Goal: Transaction & Acquisition: Subscribe to service/newsletter

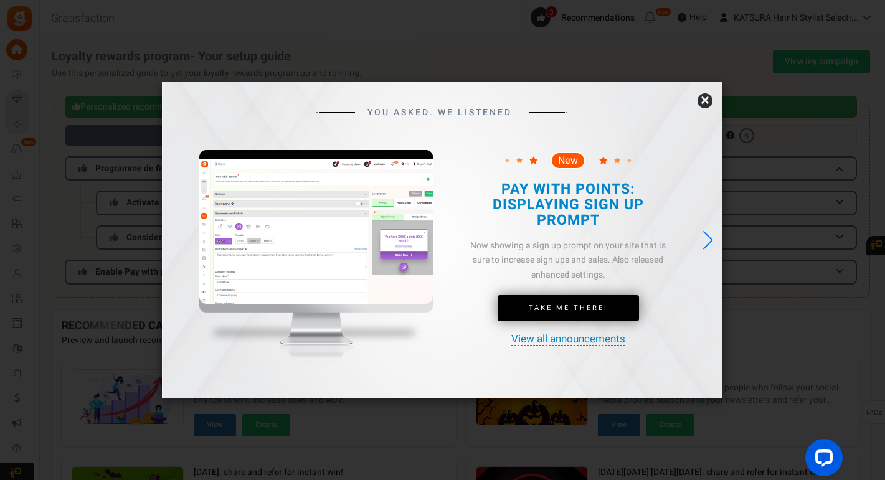
click at [705, 98] on link "×" at bounding box center [705, 100] width 15 height 15
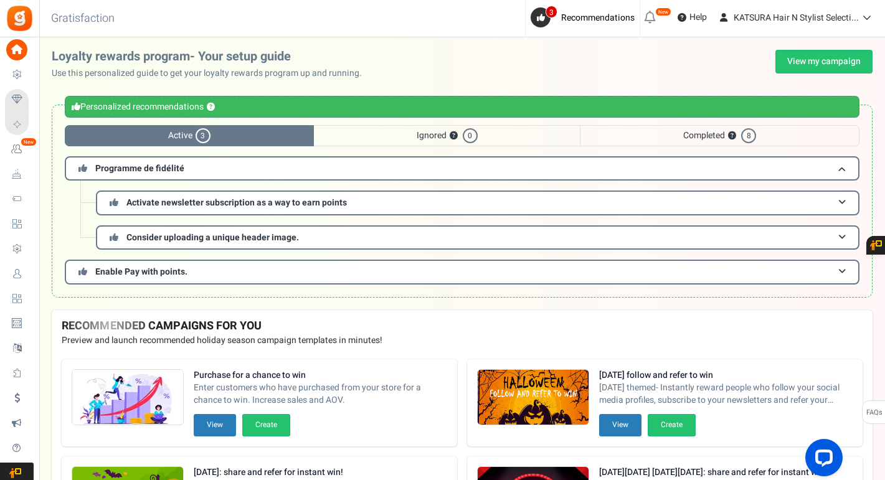
click at [720, 133] on span "Completed ? 8" at bounding box center [720, 135] width 280 height 21
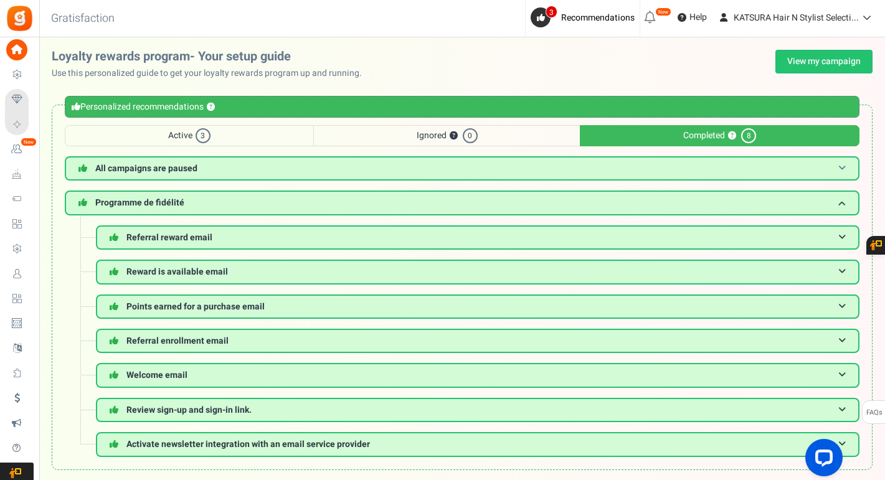
click at [264, 168] on h3 "All campaigns are paused" at bounding box center [462, 168] width 795 height 24
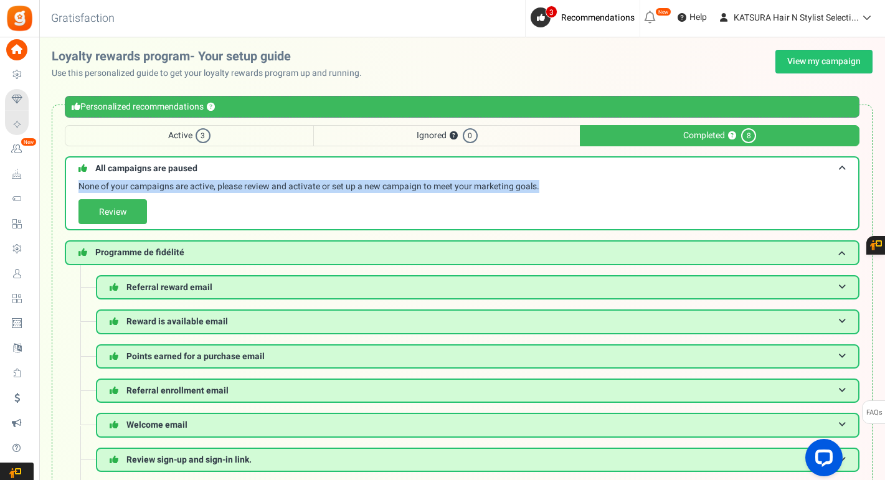
drag, startPoint x: 530, startPoint y: 186, endPoint x: 47, endPoint y: 189, distance: 482.8
click at [47, 189] on div "Warnings Personalized recommendations ? Active 3 Ignored ? 0 Completed ? 8 Prog…" at bounding box center [462, 312] width 846 height 440
click at [137, 213] on link "Review" at bounding box center [112, 211] width 69 height 25
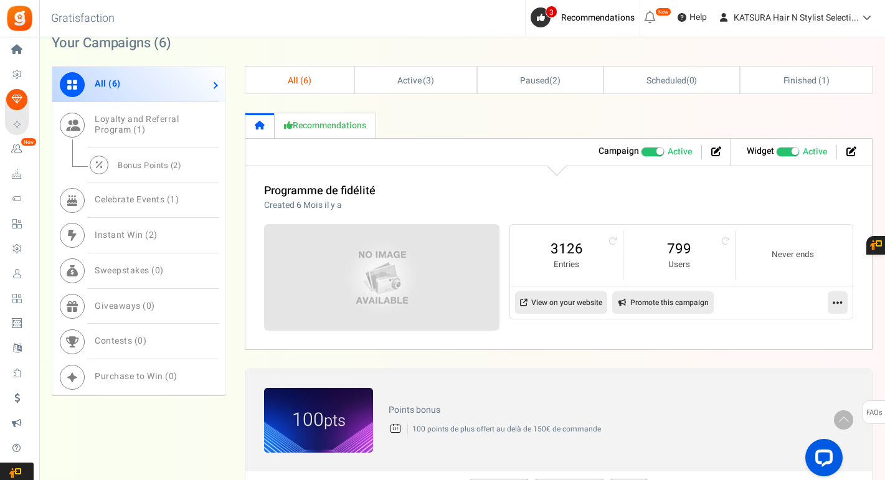
scroll to position [632, 0]
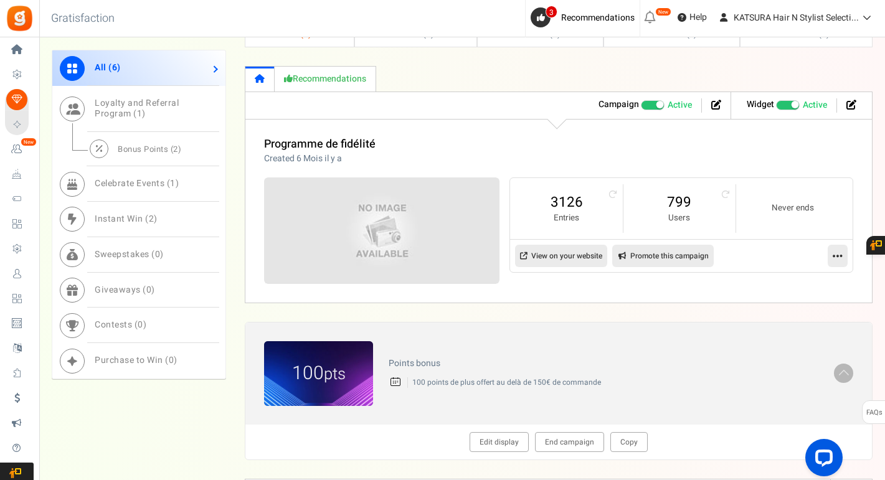
click at [338, 79] on link "Recommendations" at bounding box center [326, 79] width 102 height 26
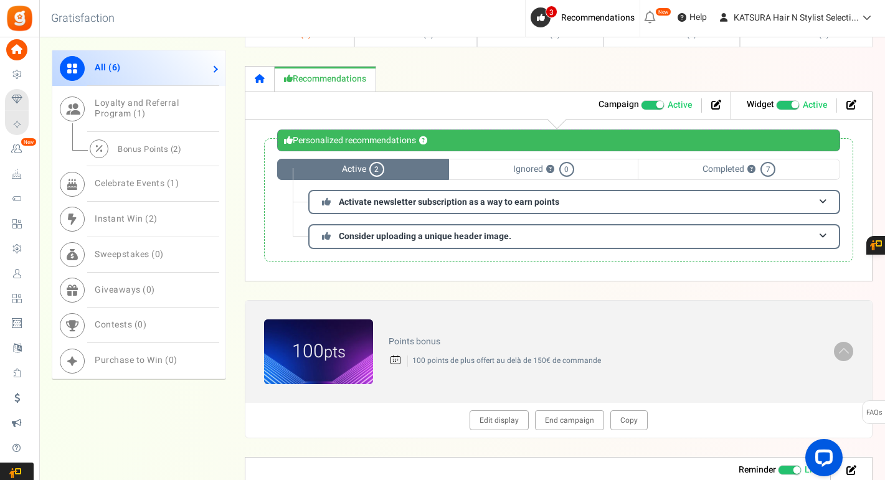
click at [696, 167] on span "Completed ? 7" at bounding box center [739, 169] width 202 height 21
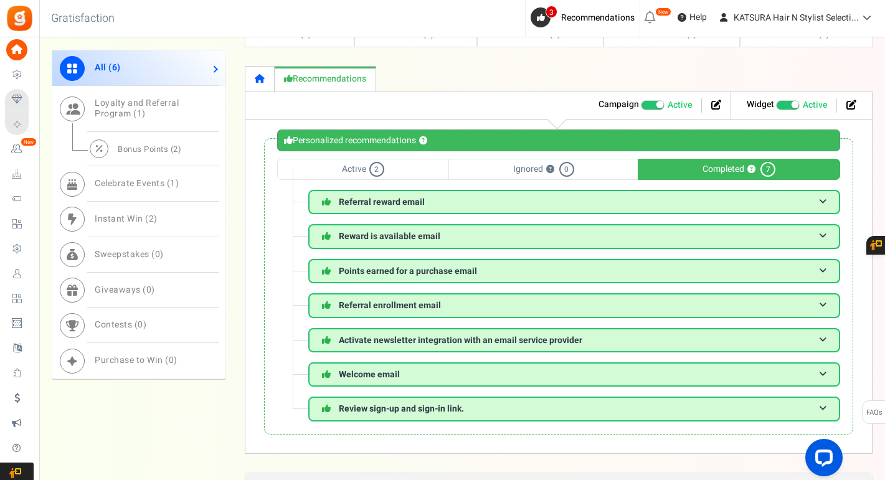
click at [524, 164] on span "Ignored ? Recommendations that you or your colleagues have selected to ignore. …" at bounding box center [543, 169] width 189 height 21
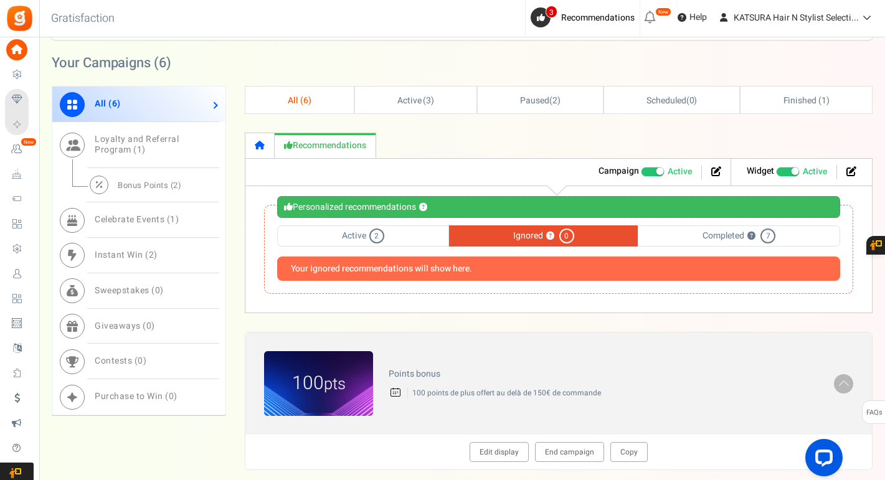
scroll to position [566, 0]
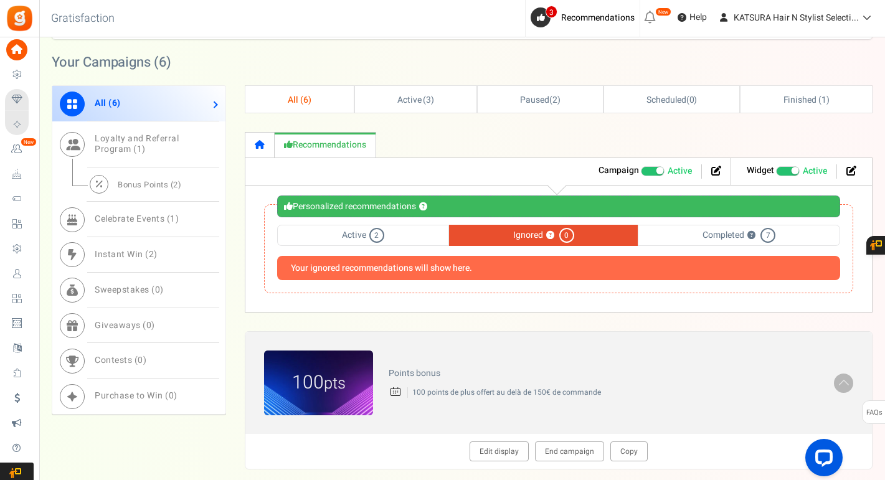
click at [405, 240] on span "Active 2" at bounding box center [363, 235] width 172 height 21
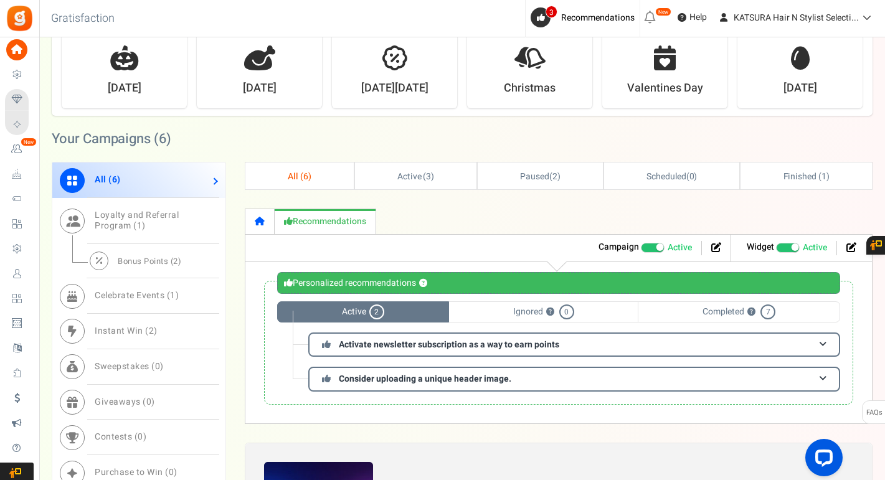
scroll to position [480, 0]
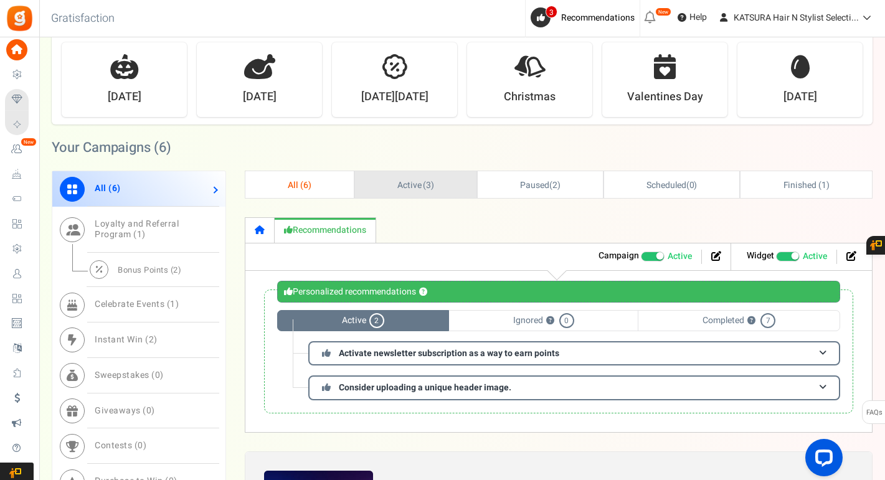
click at [415, 185] on span "Active ( 3 )" at bounding box center [415, 185] width 37 height 13
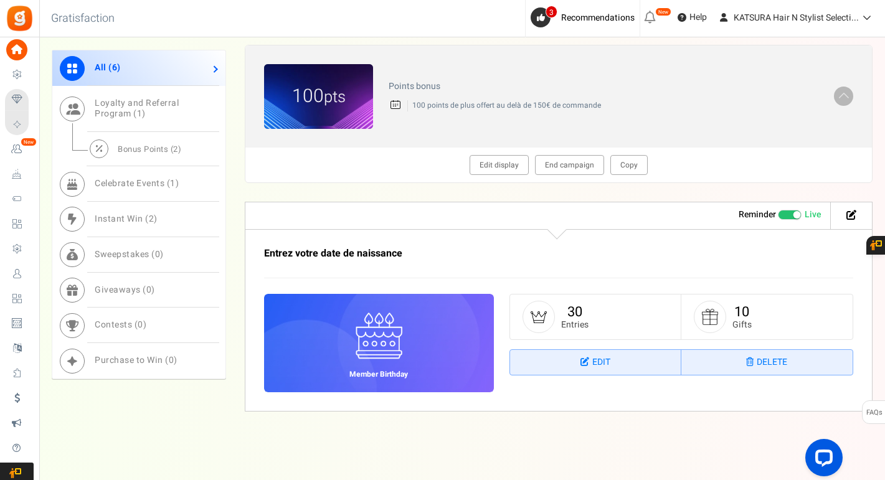
scroll to position [886, 0]
click at [592, 364] on link "Edit" at bounding box center [595, 363] width 171 height 25
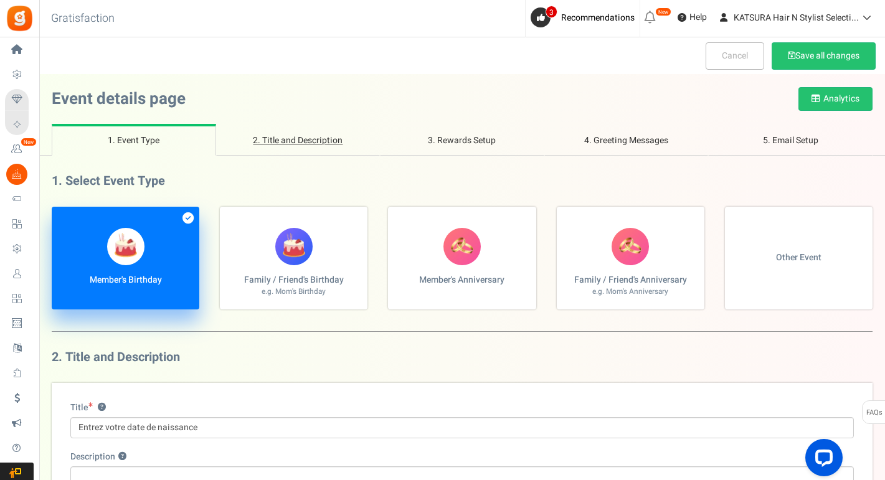
click at [266, 140] on link "2. Title and Description" at bounding box center [298, 140] width 164 height 32
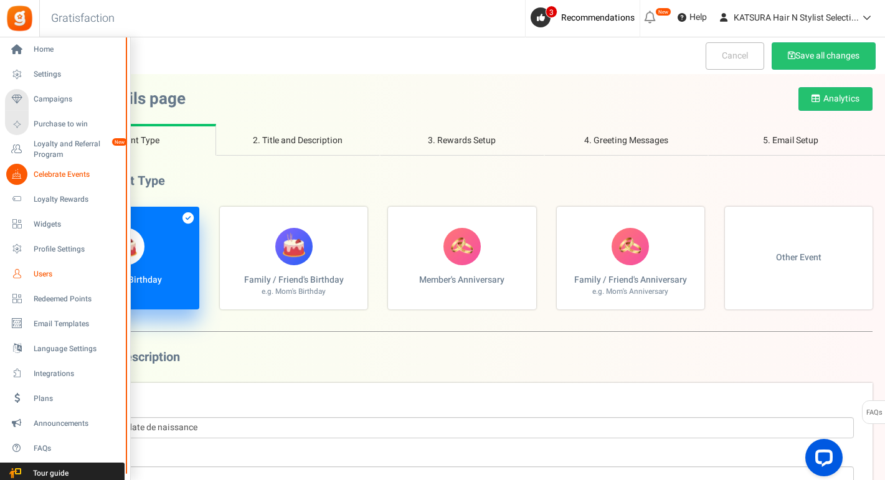
click at [49, 272] on span "Users" at bounding box center [77, 274] width 87 height 11
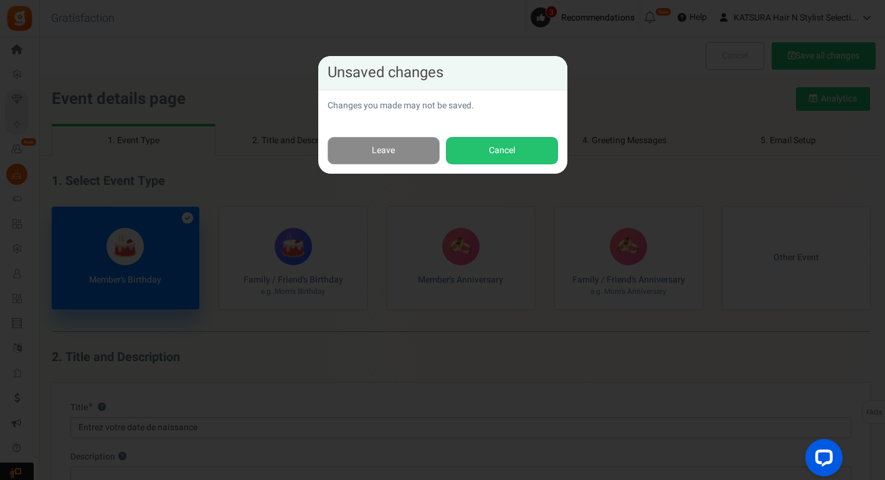
click at [373, 149] on link "Leave" at bounding box center [384, 151] width 112 height 28
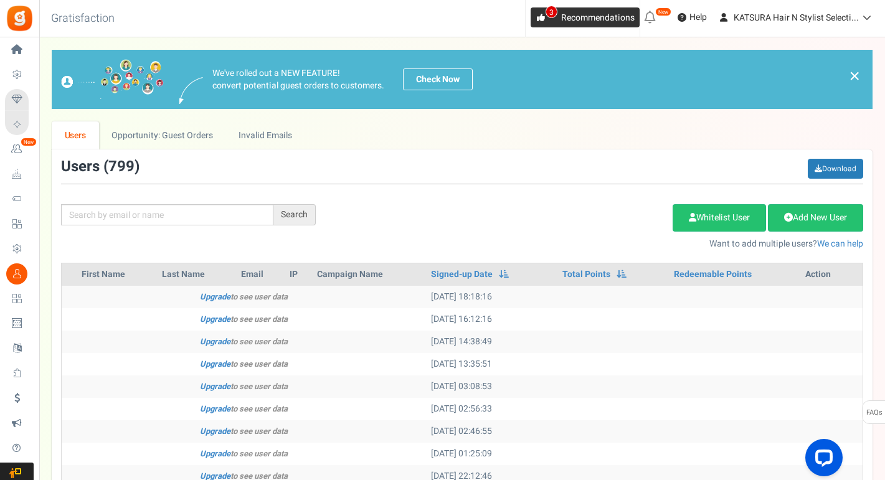
click at [543, 18] on icon at bounding box center [541, 18] width 8 height 8
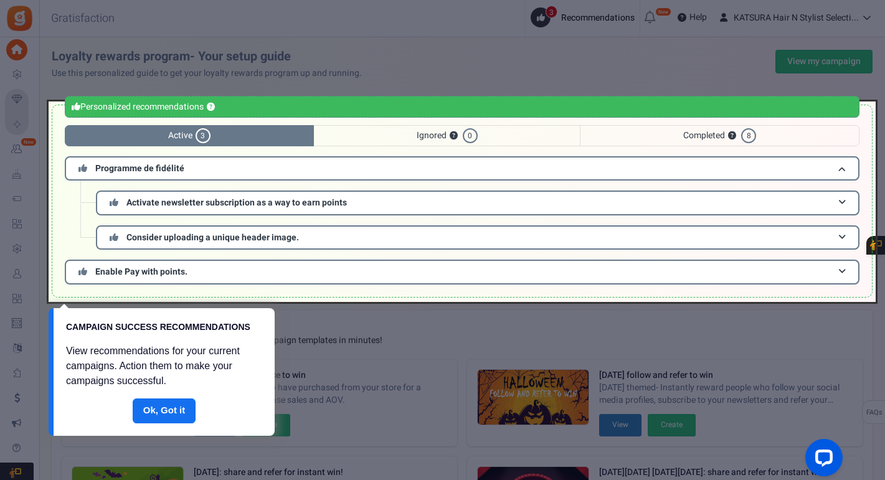
click at [298, 307] on div at bounding box center [442, 240] width 885 height 480
click at [363, 145] on div at bounding box center [462, 202] width 827 height 201
click at [217, 168] on div at bounding box center [462, 202] width 827 height 201
click at [231, 211] on div at bounding box center [462, 202] width 827 height 201
drag, startPoint x: 164, startPoint y: 407, endPoint x: 170, endPoint y: 401, distance: 8.4
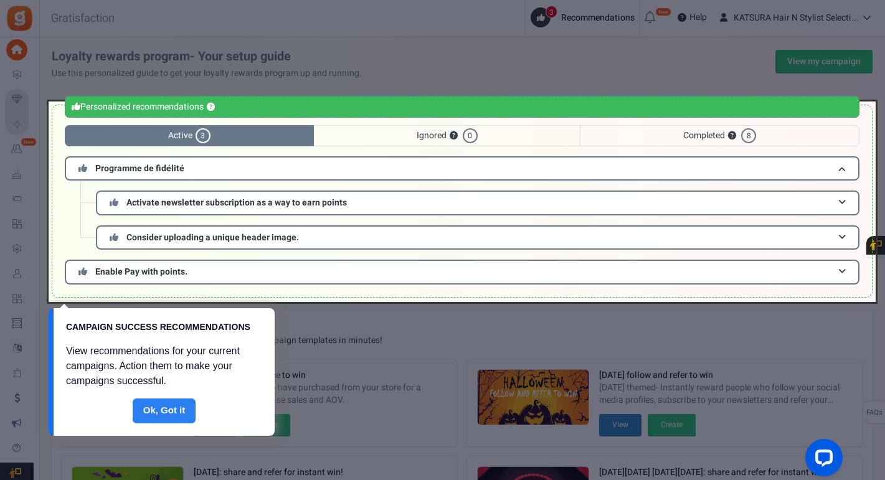
click at [164, 407] on link "Done" at bounding box center [165, 411] width 64 height 25
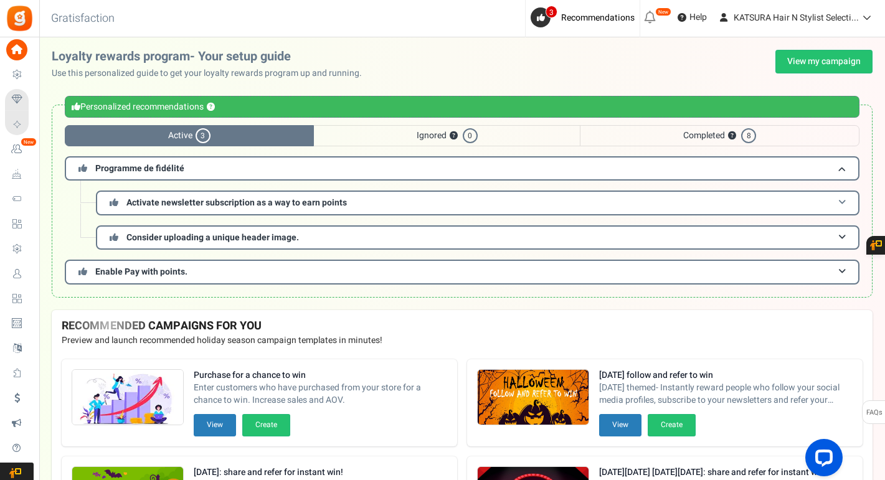
click at [240, 200] on span "Activate newsletter subscription as a way to earn points" at bounding box center [236, 202] width 221 height 13
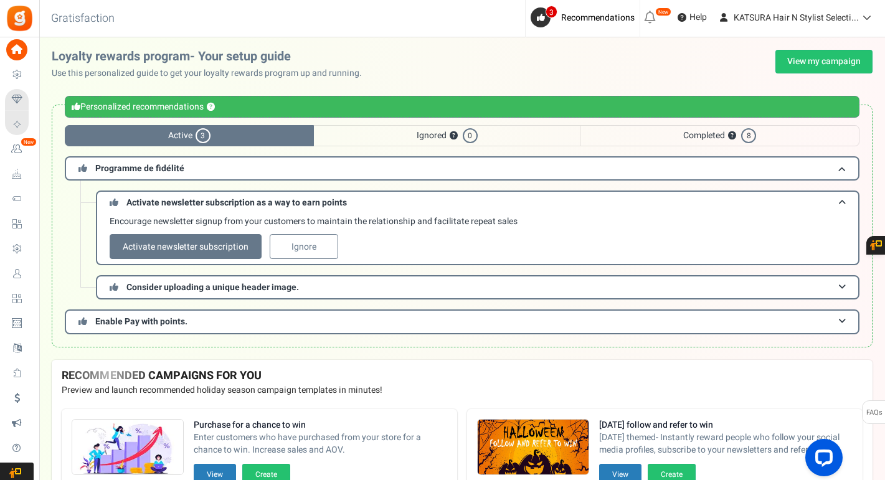
click at [186, 133] on span "Active 3" at bounding box center [189, 135] width 249 height 21
click at [816, 59] on link "View my campaign" at bounding box center [824, 62] width 97 height 24
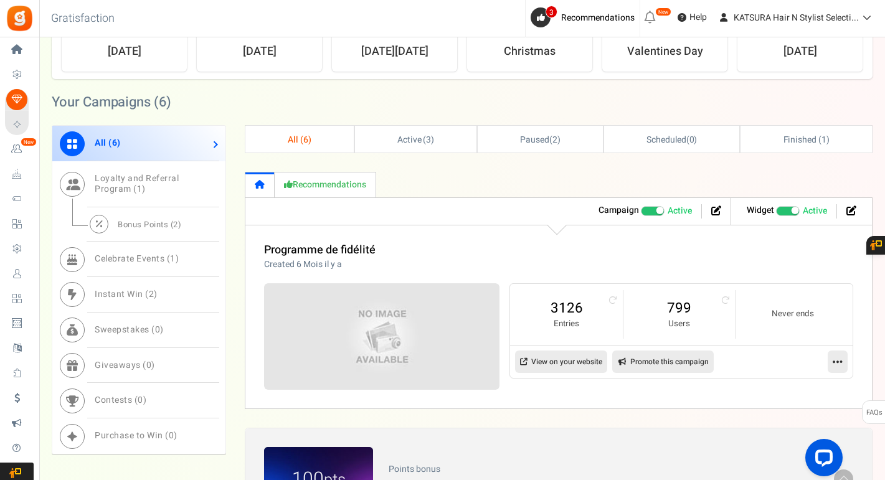
scroll to position [531, 0]
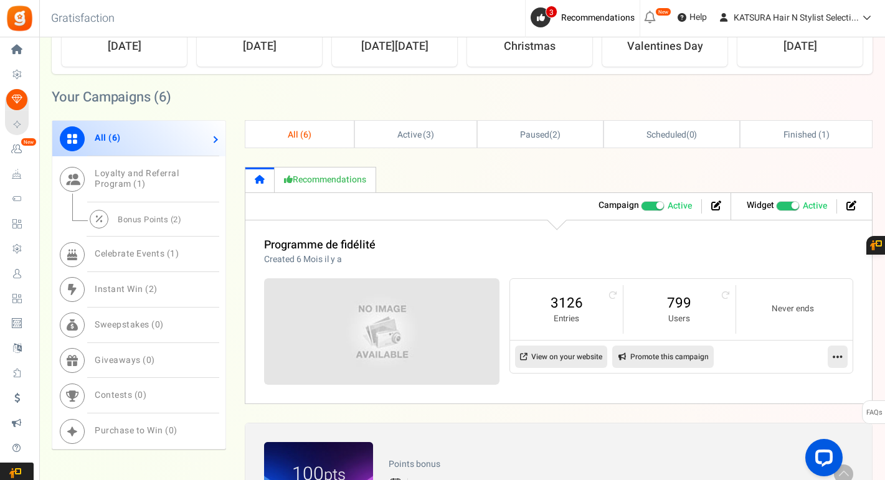
click at [313, 179] on link "Recommendations" at bounding box center [326, 180] width 102 height 26
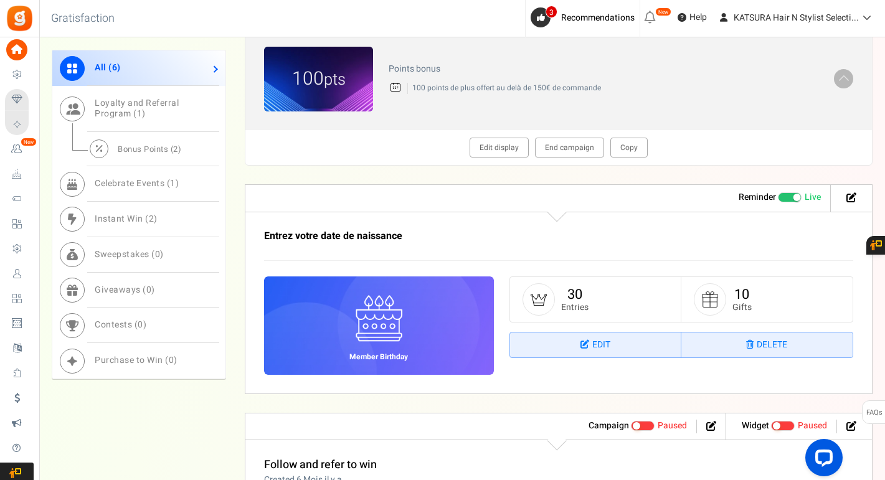
scroll to position [871, 0]
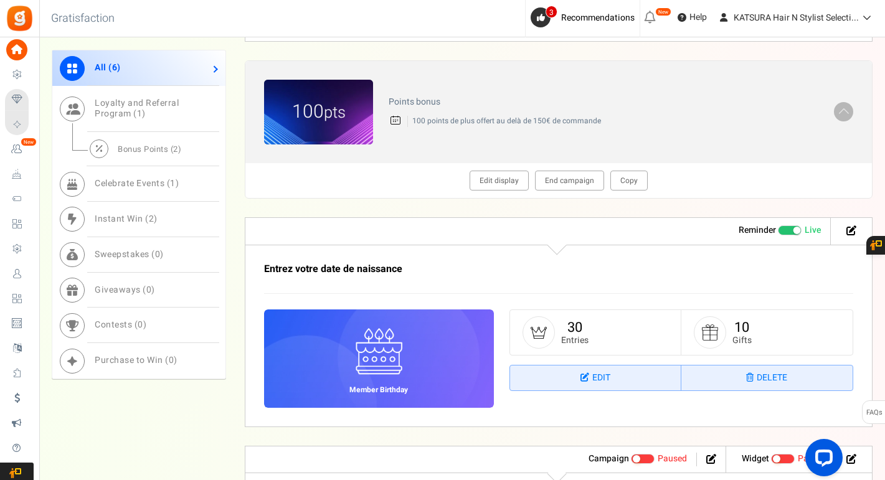
click at [648, 18] on icon at bounding box center [650, 17] width 20 height 20
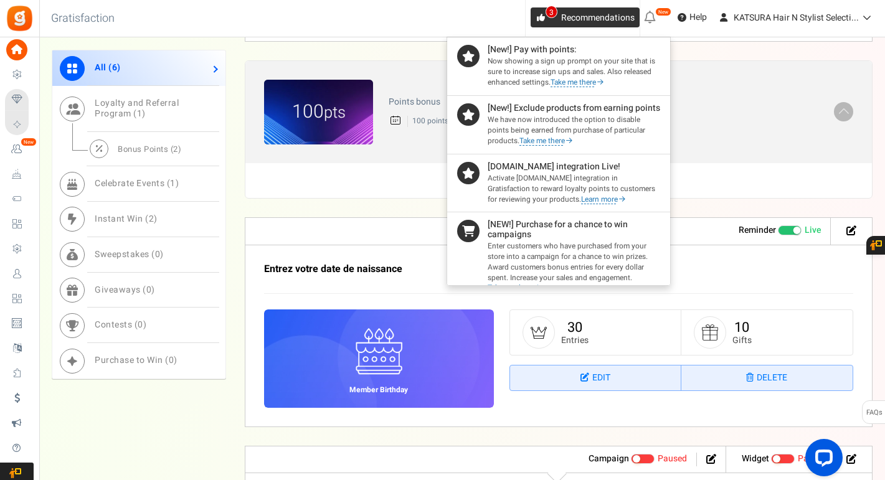
click at [579, 17] on span "Recommendations" at bounding box center [598, 17] width 74 height 13
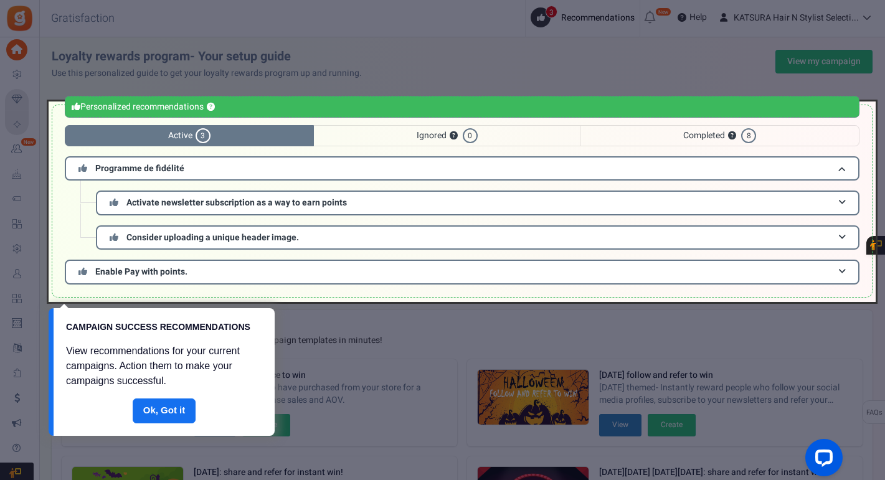
click at [168, 412] on link "Done" at bounding box center [165, 411] width 64 height 25
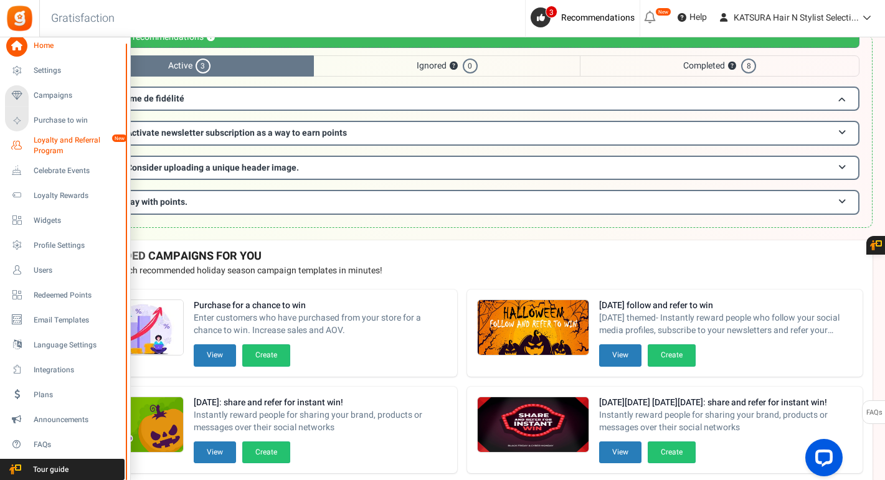
scroll to position [76, 0]
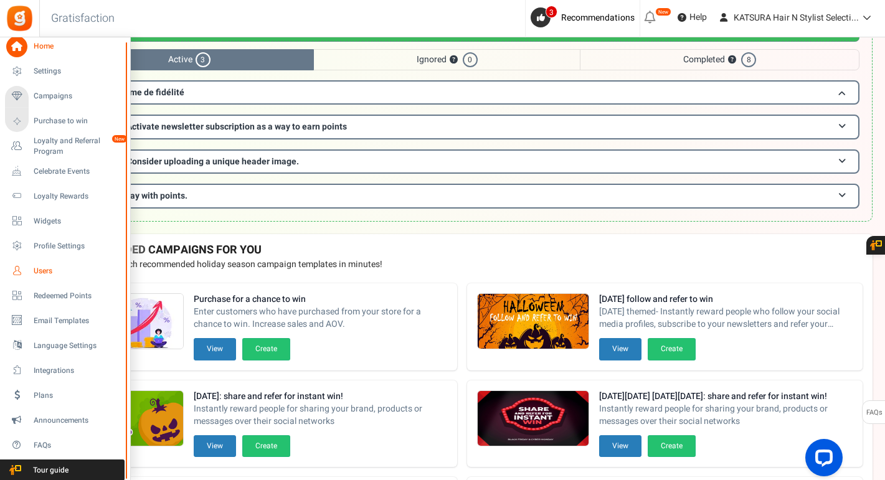
click at [45, 270] on span "Users" at bounding box center [77, 271] width 87 height 11
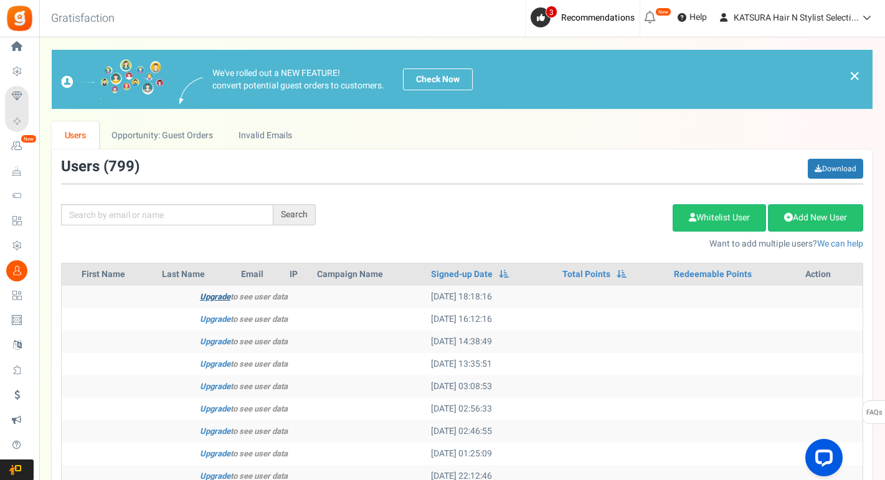
click at [201, 296] on link "Upgrade" at bounding box center [215, 297] width 31 height 12
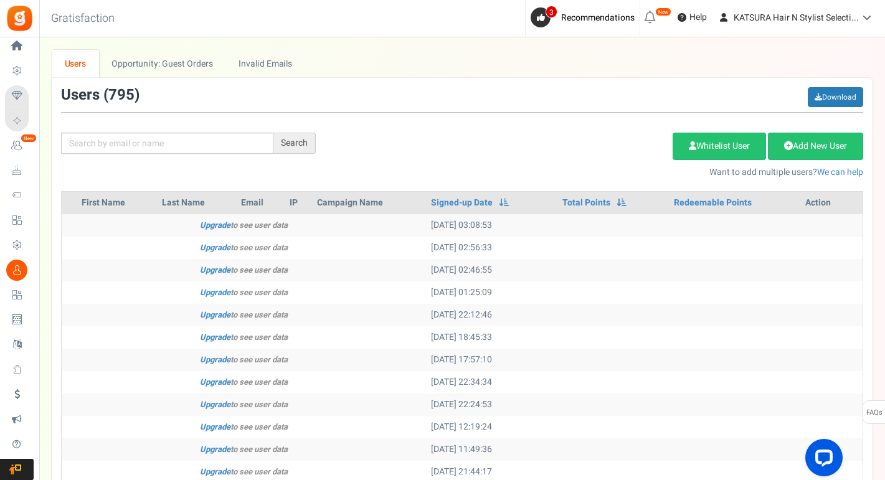
click at [0, 0] on span "Campaigns" at bounding box center [0, 0] width 0 height 0
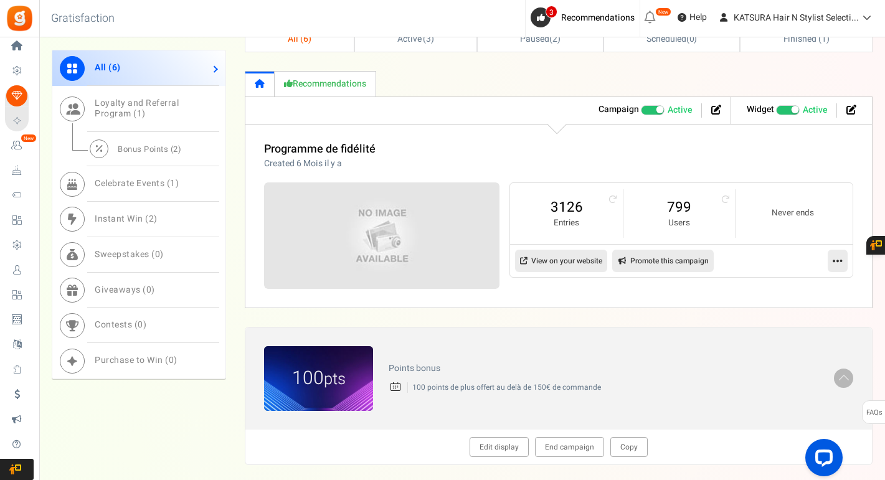
scroll to position [619, 0]
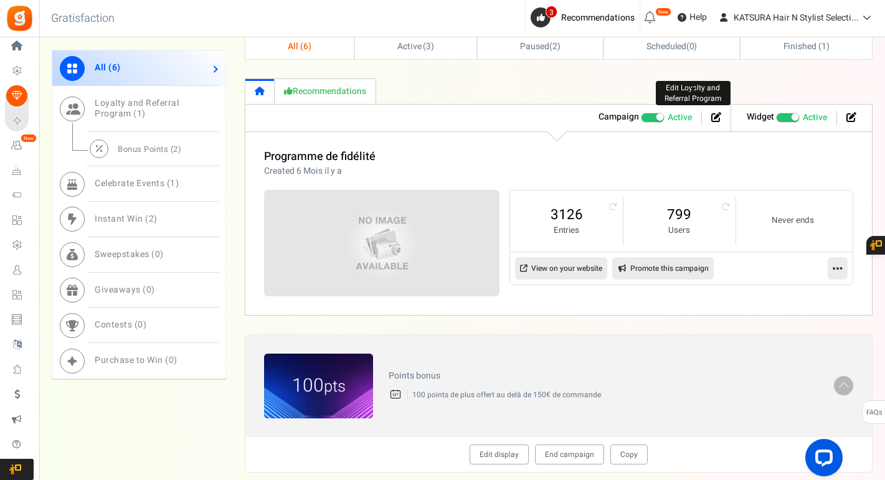
click at [716, 115] on icon at bounding box center [716, 117] width 10 height 10
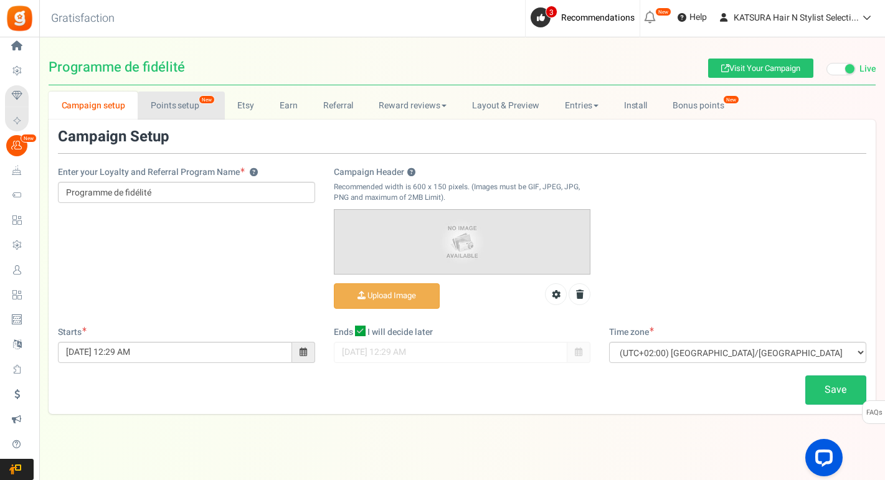
click at [168, 108] on link "Points setup New" at bounding box center [181, 106] width 87 height 28
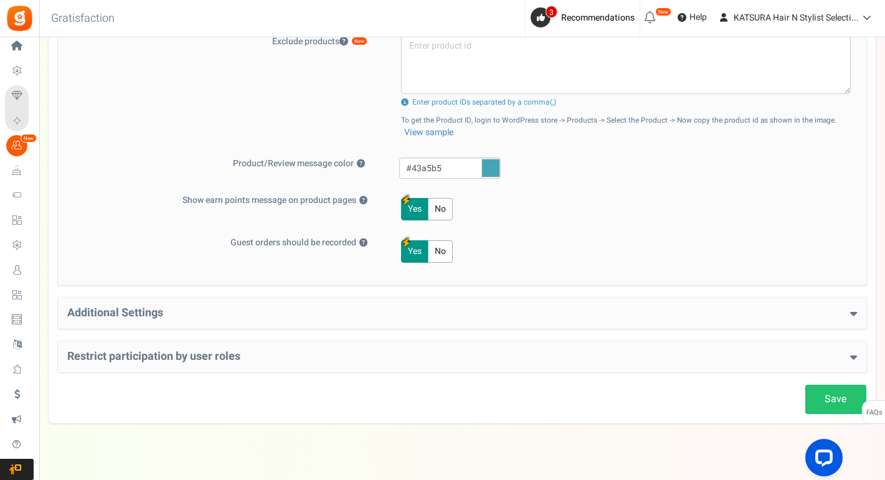
scroll to position [540, 0]
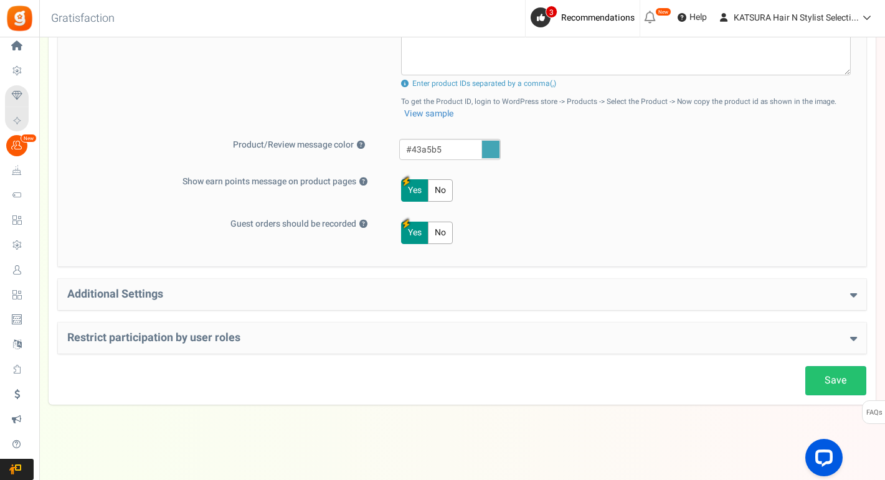
click at [176, 296] on h4 "Additional Settings" at bounding box center [462, 294] width 790 height 12
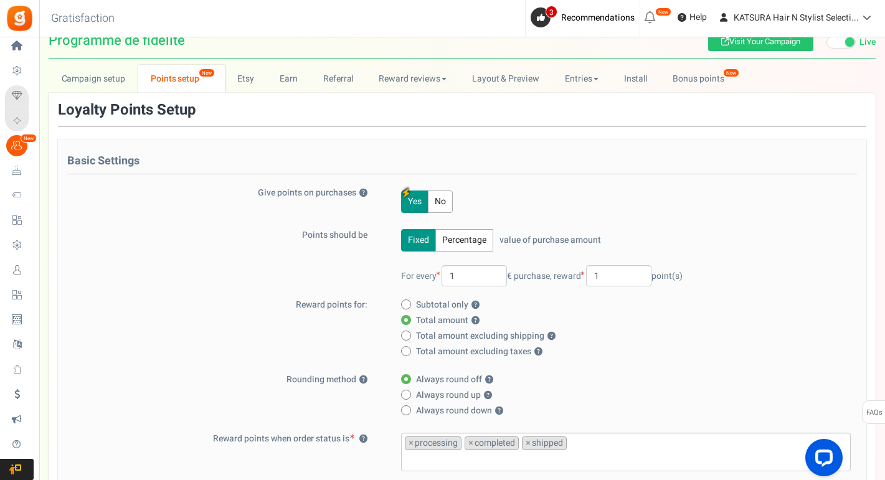
scroll to position [0, 0]
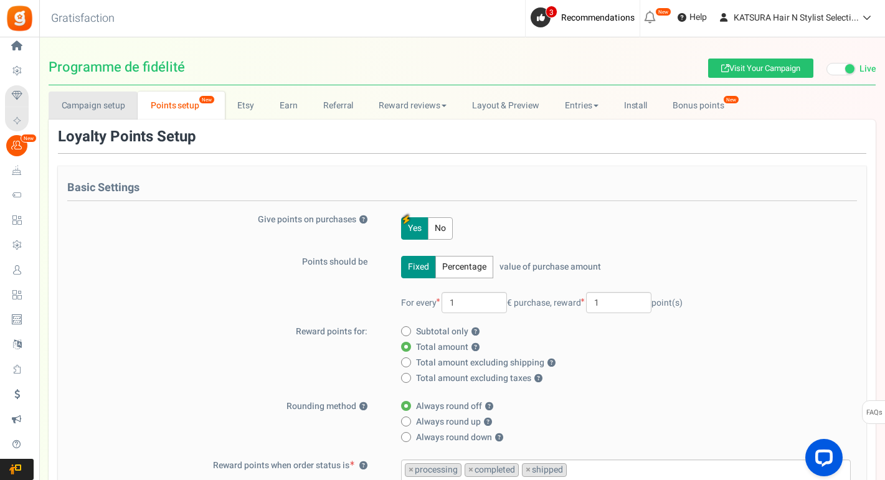
click at [108, 102] on link "Campaign setup" at bounding box center [93, 106] width 89 height 28
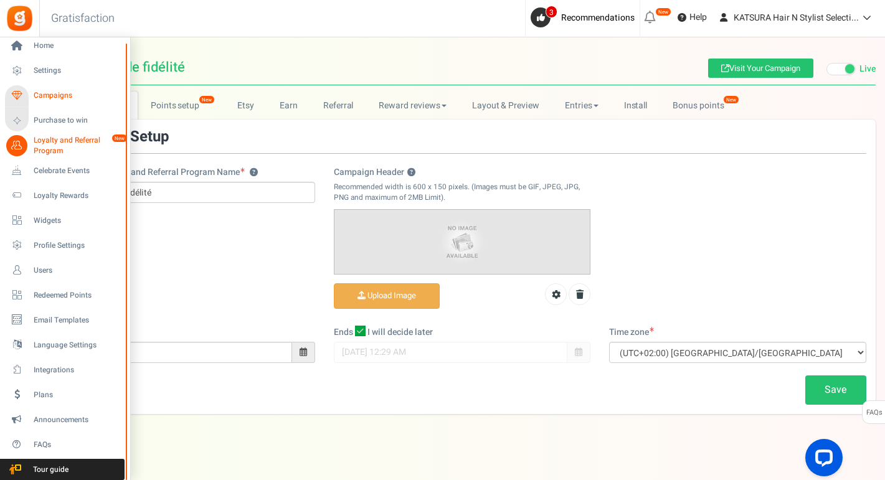
click at [50, 95] on span "Campaigns" at bounding box center [77, 95] width 87 height 11
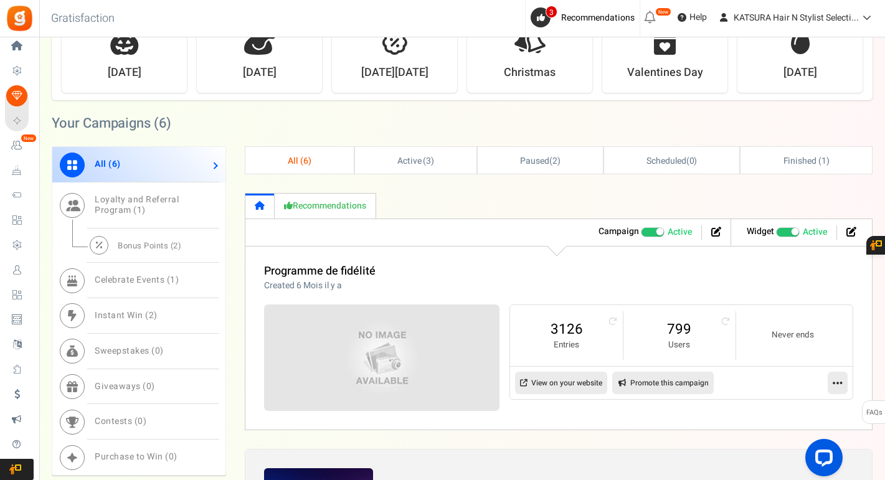
scroll to position [566, 0]
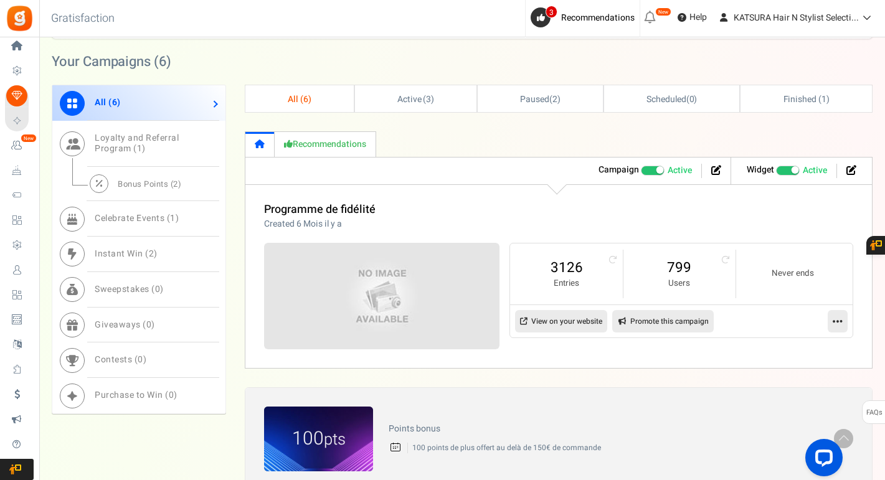
click at [834, 318] on icon at bounding box center [838, 321] width 10 height 11
click at [781, 349] on link "Edit" at bounding box center [798, 351] width 92 height 23
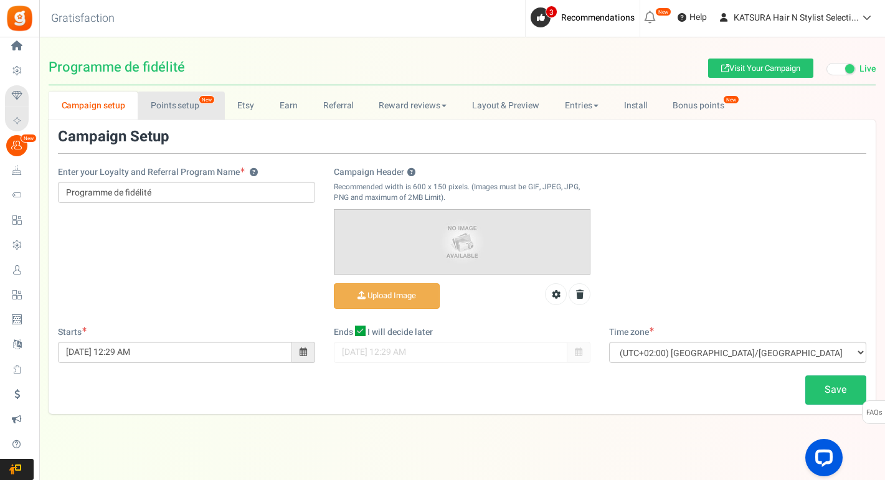
click at [175, 105] on link "Points setup New" at bounding box center [181, 106] width 87 height 28
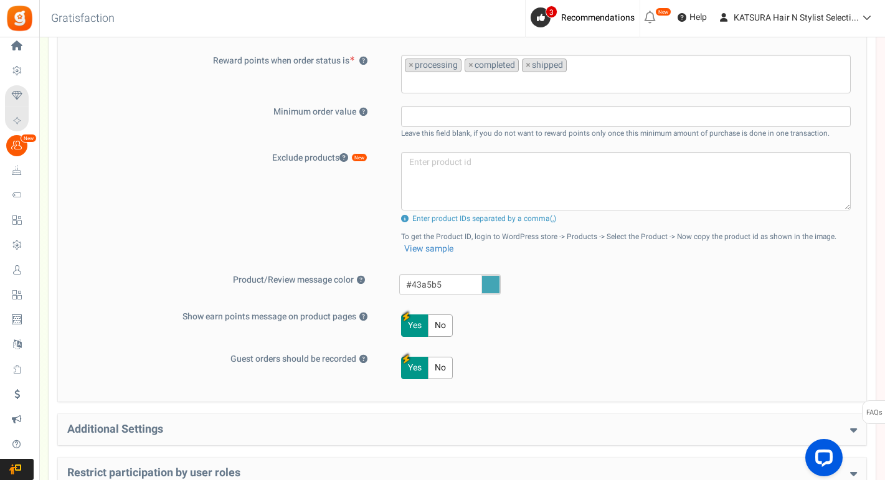
scroll to position [463, 0]
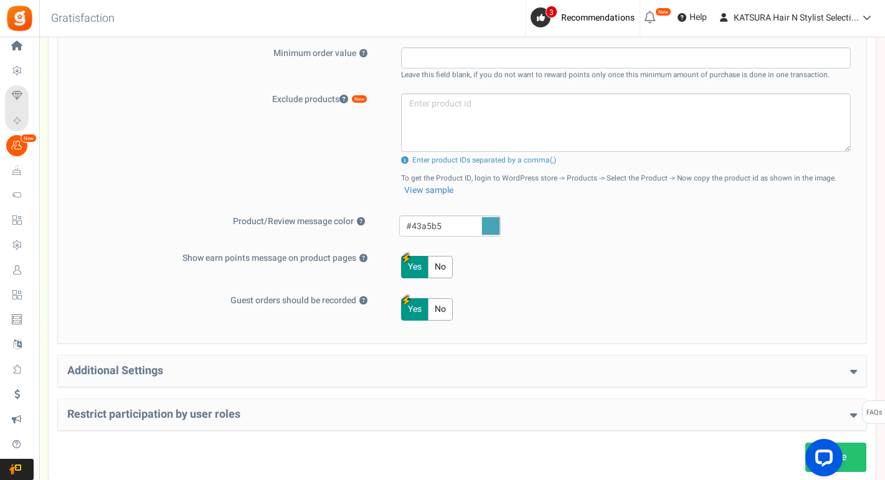
click at [137, 363] on div "Additional Settings Welcome Bonus ? Yes No Enter Welcome Points 100 Welcome Not…" at bounding box center [462, 371] width 809 height 31
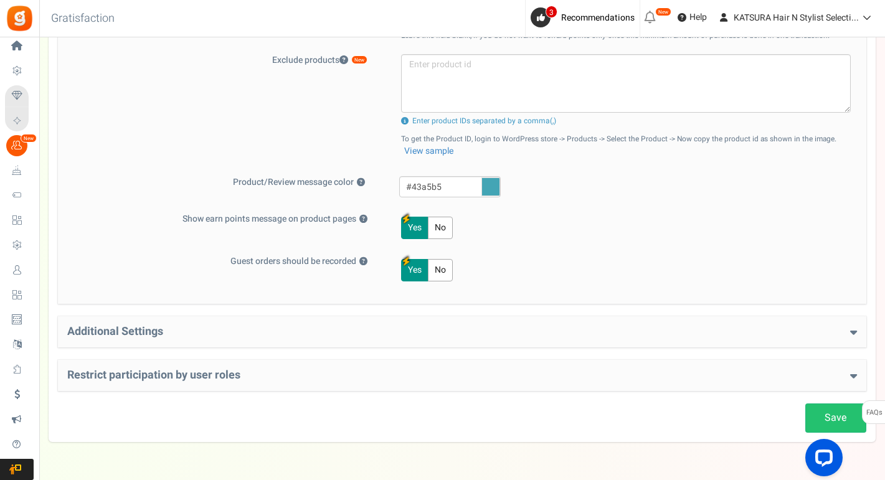
scroll to position [513, 0]
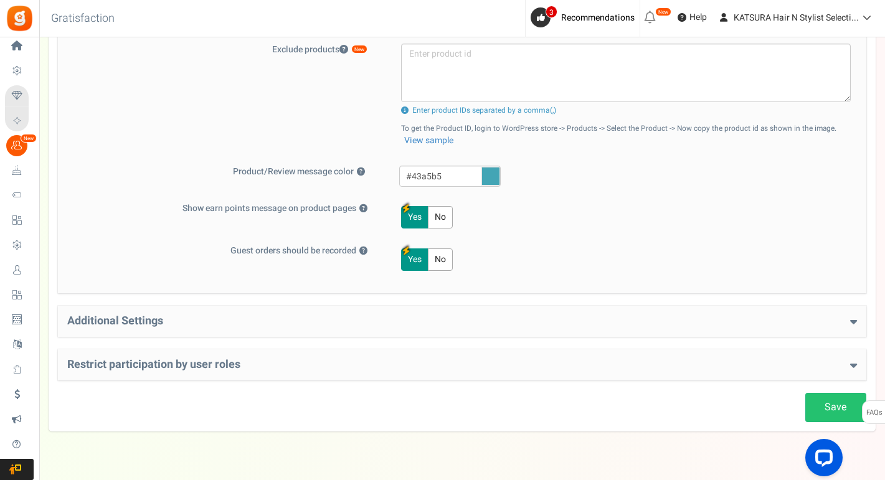
click at [262, 328] on div "Additional Settings Welcome Bonus ? Yes No Enter Welcome Points 100 Welcome Not…" at bounding box center [462, 321] width 809 height 31
click at [848, 321] on h4 "Additional Settings" at bounding box center [462, 321] width 790 height 12
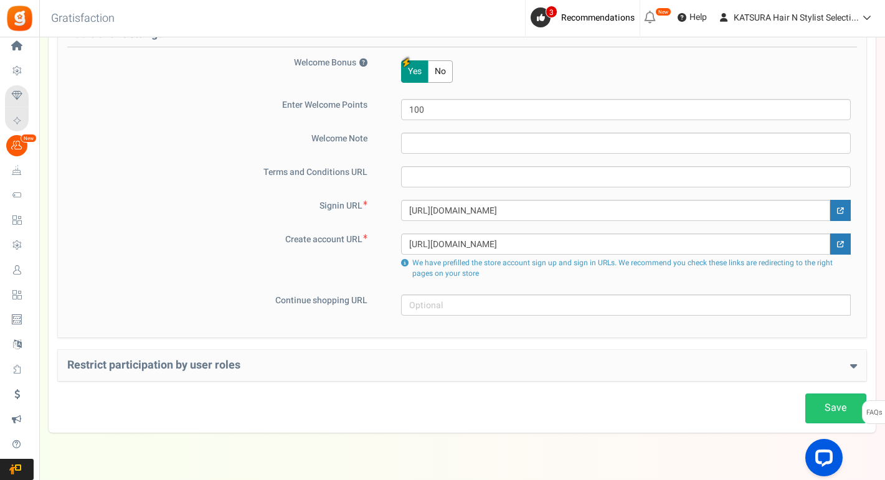
scroll to position [810, 0]
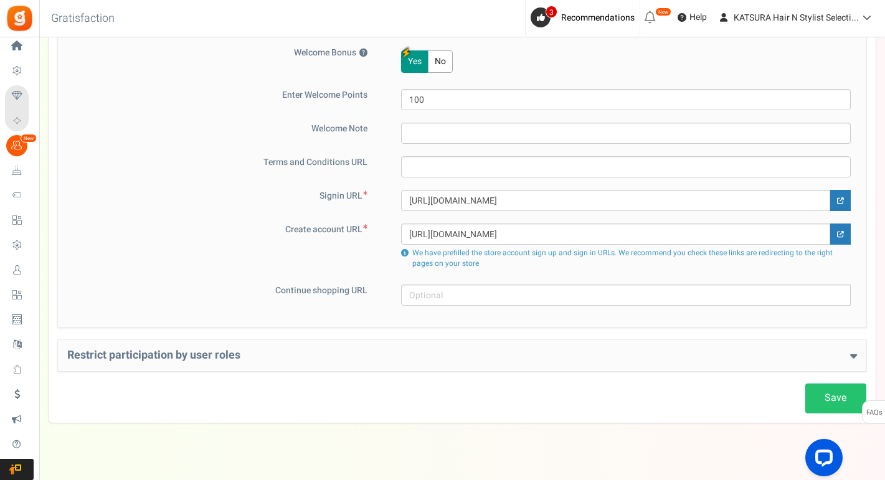
click at [852, 358] on icon at bounding box center [853, 355] width 7 height 11
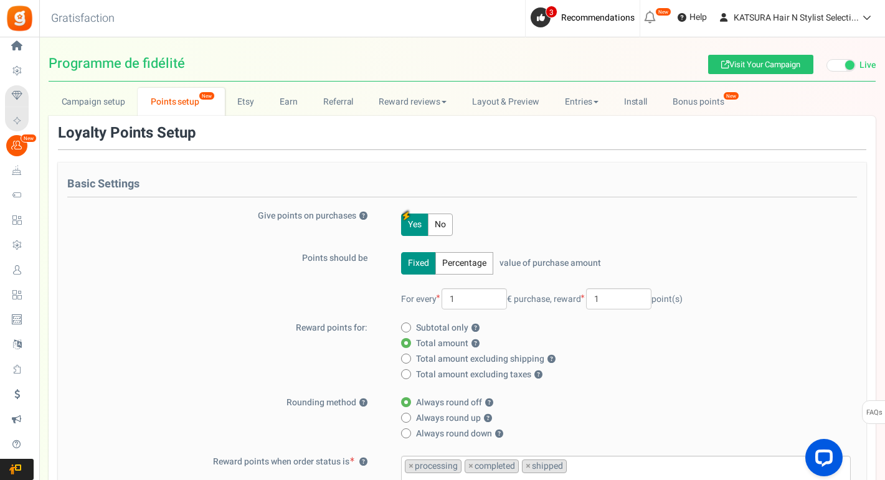
scroll to position [0, 0]
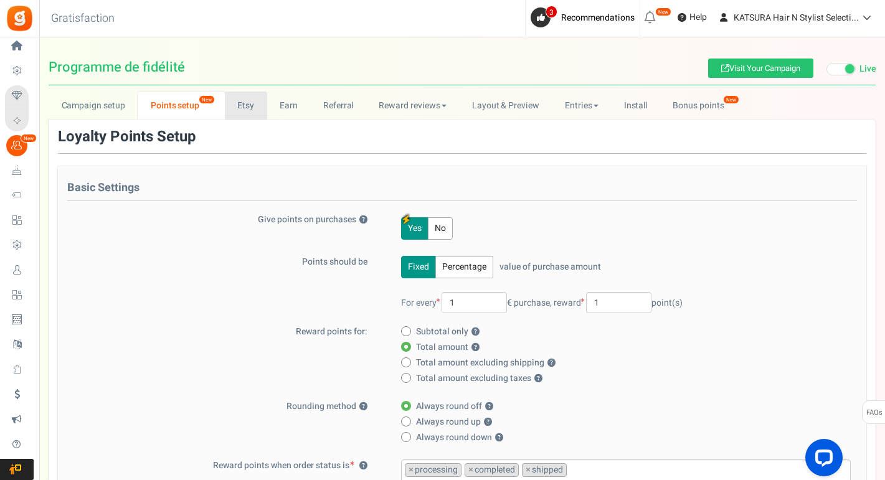
click at [251, 107] on link "Etsy" at bounding box center [246, 106] width 42 height 28
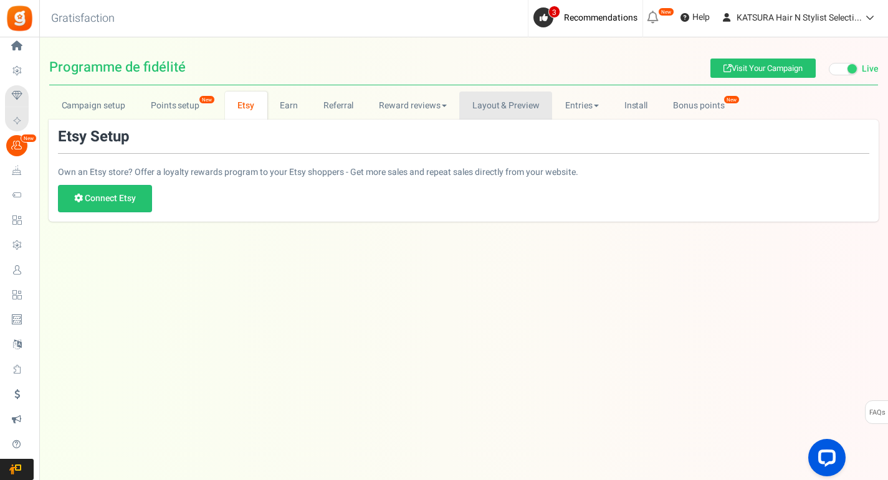
click at [495, 107] on link "Layout & Preview" at bounding box center [505, 106] width 93 height 28
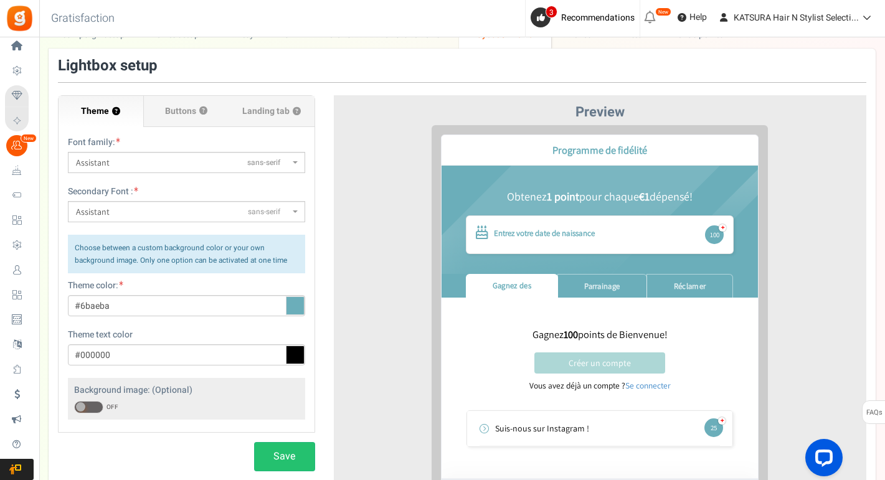
scroll to position [69, 0]
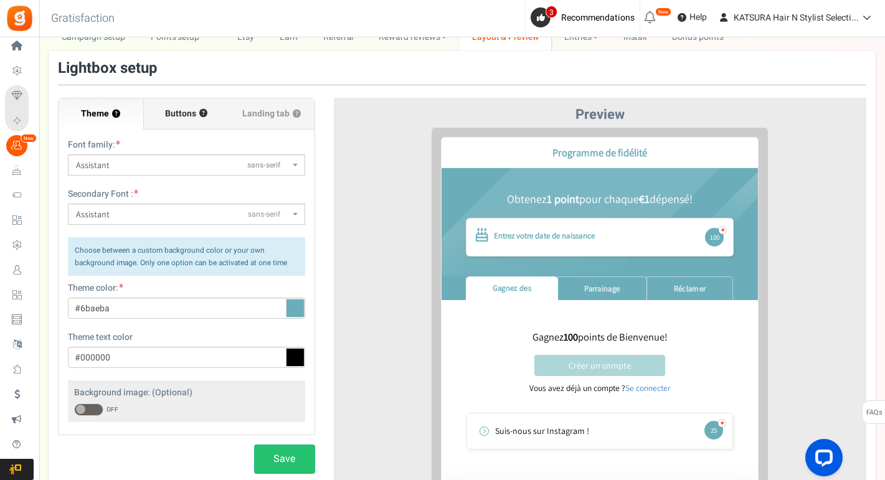
click at [178, 114] on span "Buttons" at bounding box center [180, 114] width 31 height 12
click at [0, 0] on input "Buttons ?" at bounding box center [0, 0] width 0 height 0
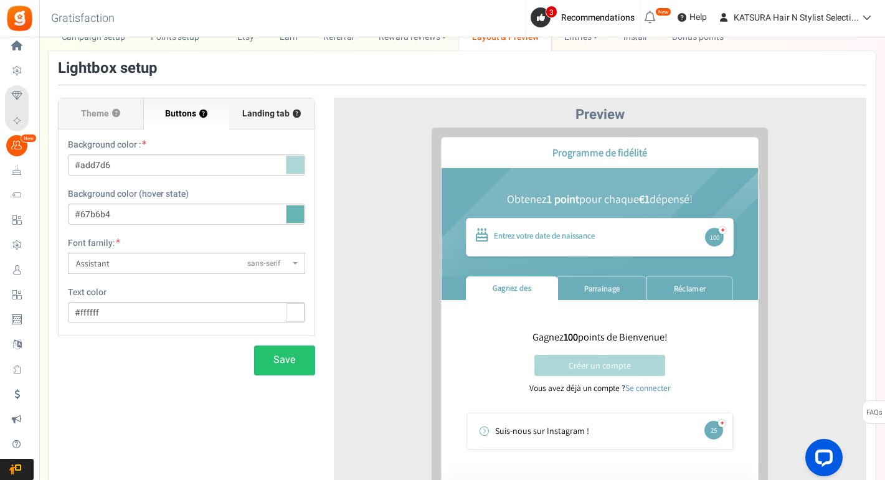
click at [259, 118] on span "Landing tab ?" at bounding box center [271, 114] width 59 height 12
click at [0, 0] on input "Landing tab ?" at bounding box center [0, 0] width 0 height 0
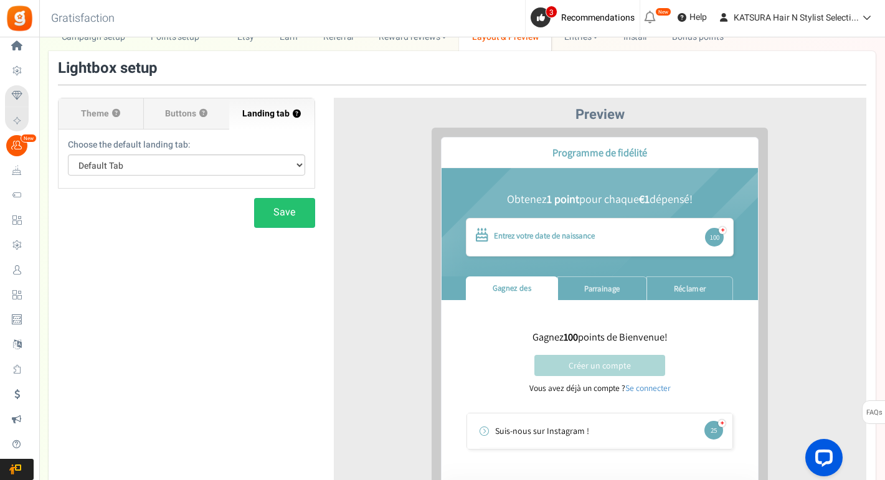
scroll to position [0, 0]
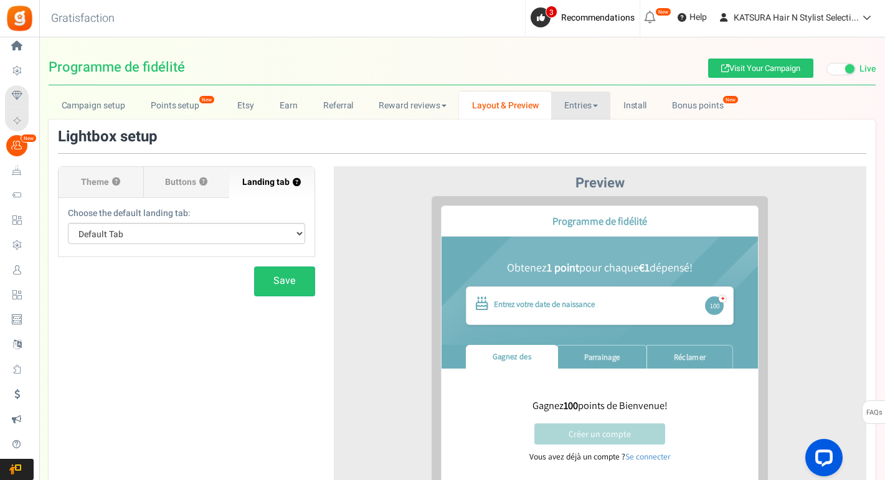
click at [589, 105] on link "Entries" at bounding box center [580, 106] width 59 height 28
click at [579, 131] on link "Entries" at bounding box center [601, 133] width 100 height 18
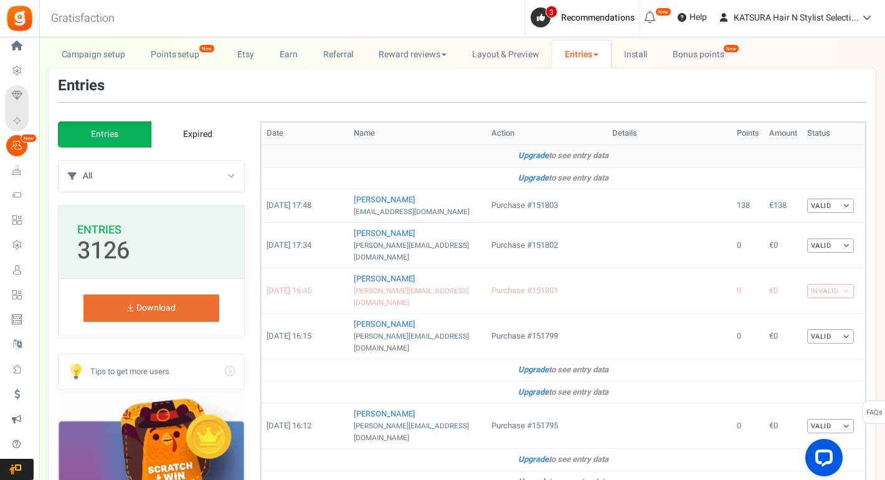
scroll to position [68, 0]
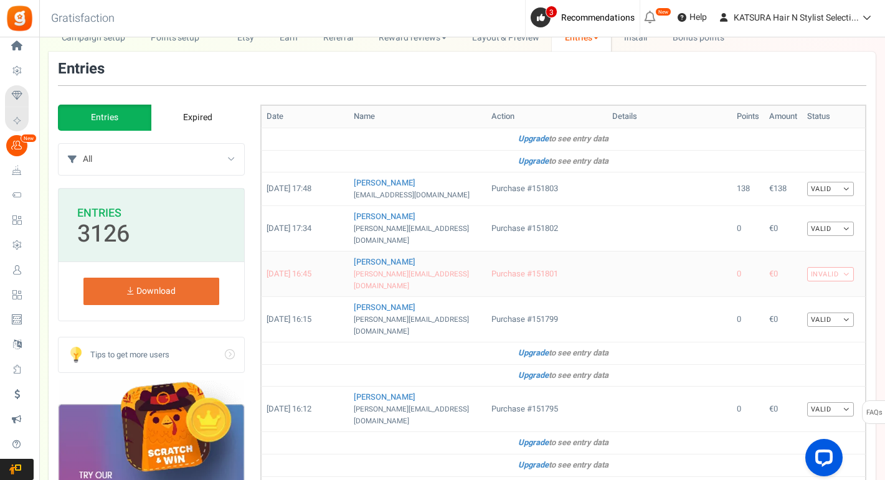
click at [833, 267] on link "Invalid" at bounding box center [830, 274] width 47 height 14
click at [835, 267] on link "Invalid" at bounding box center [830, 274] width 47 height 14
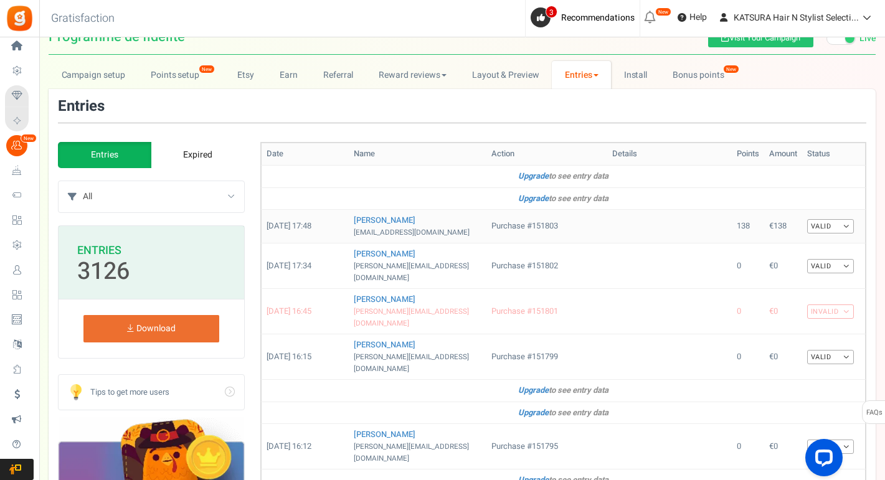
scroll to position [0, 0]
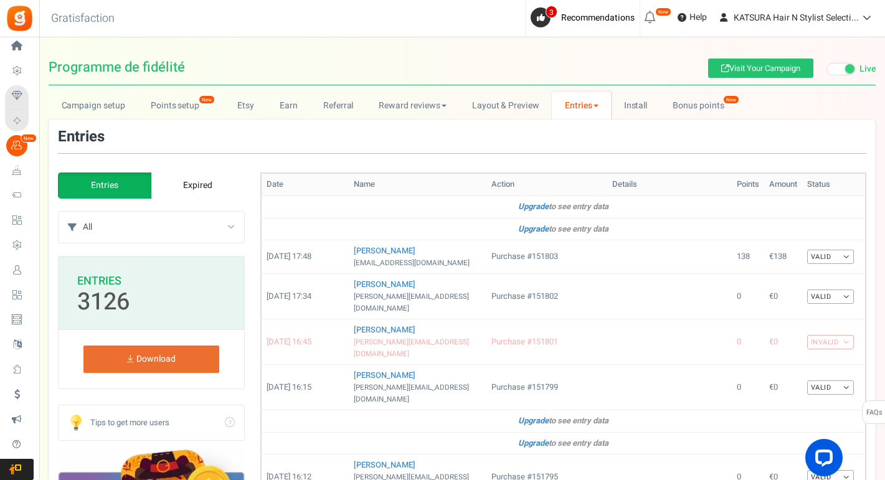
click at [596, 105] on span at bounding box center [596, 106] width 5 height 2
click at [596, 154] on link "Referral entries" at bounding box center [602, 151] width 100 height 18
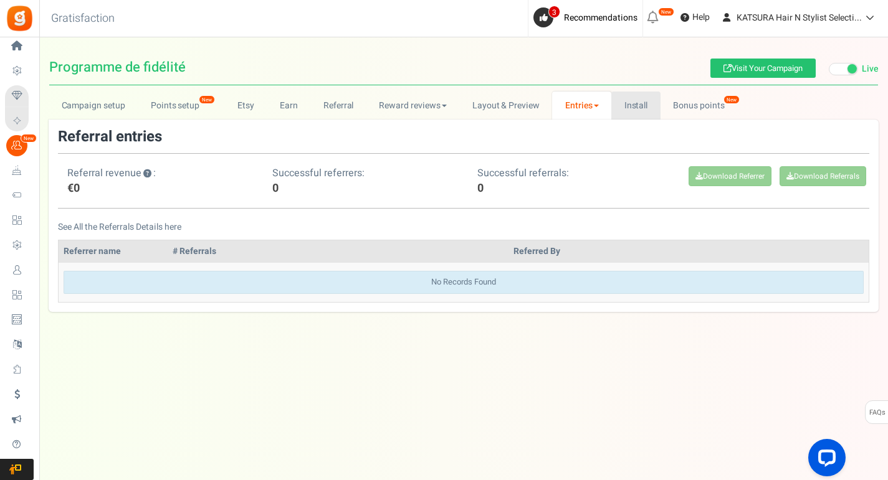
click at [636, 103] on link "Install" at bounding box center [635, 106] width 49 height 28
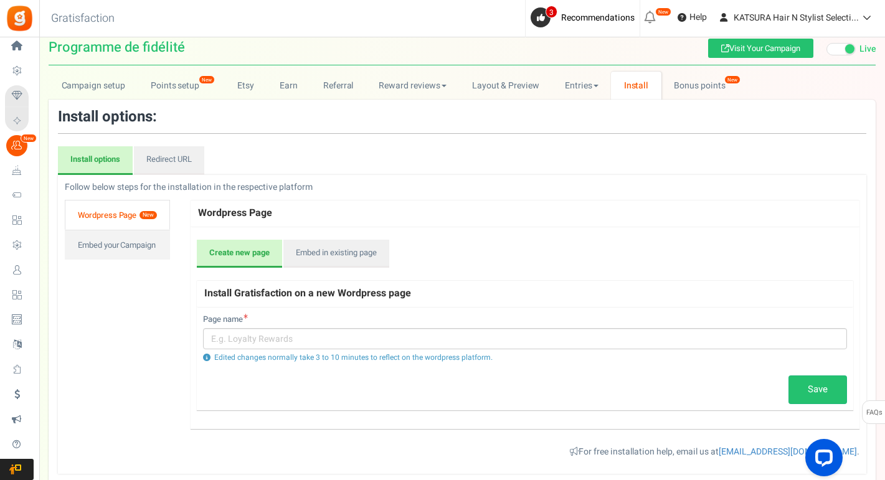
scroll to position [7, 0]
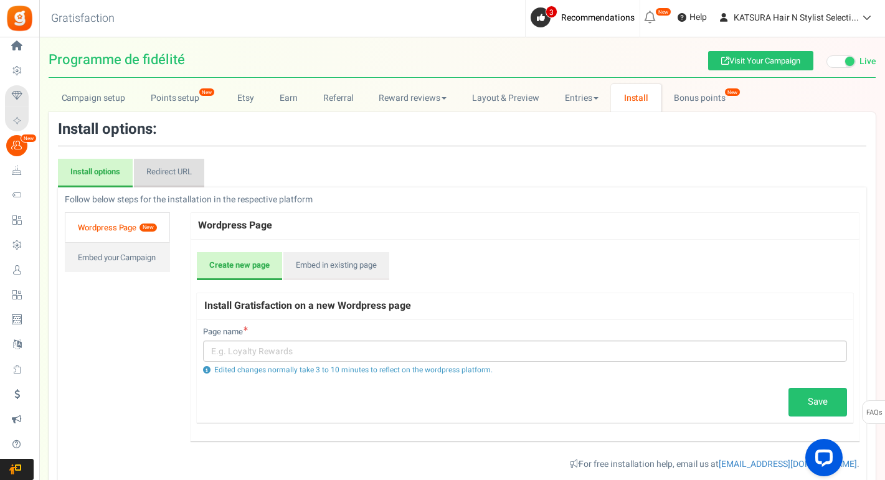
click at [166, 170] on link "Redirect URL" at bounding box center [169, 173] width 70 height 29
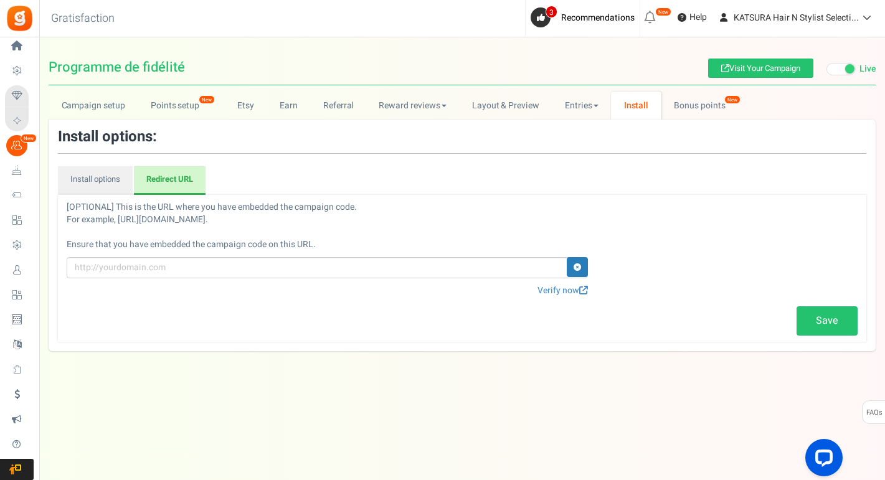
scroll to position [0, 0]
click at [95, 179] on link "Install options" at bounding box center [95, 180] width 75 height 29
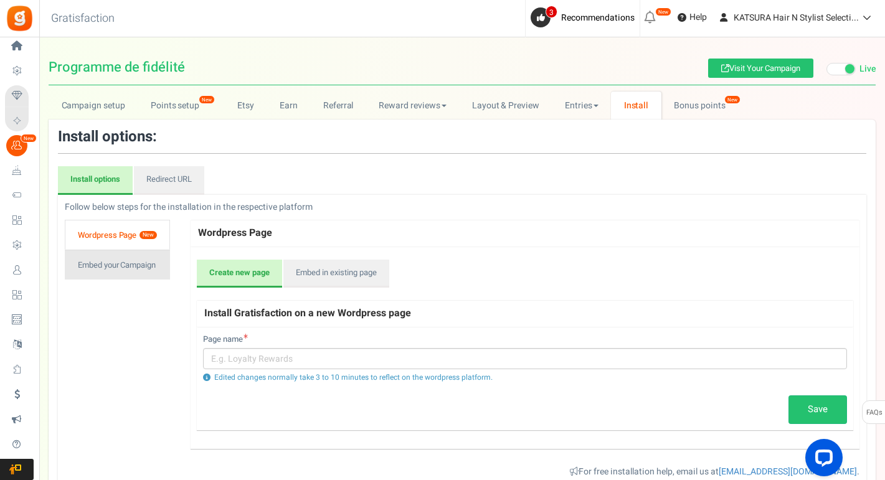
click at [117, 265] on link "Embed your Campaign" at bounding box center [117, 265] width 105 height 30
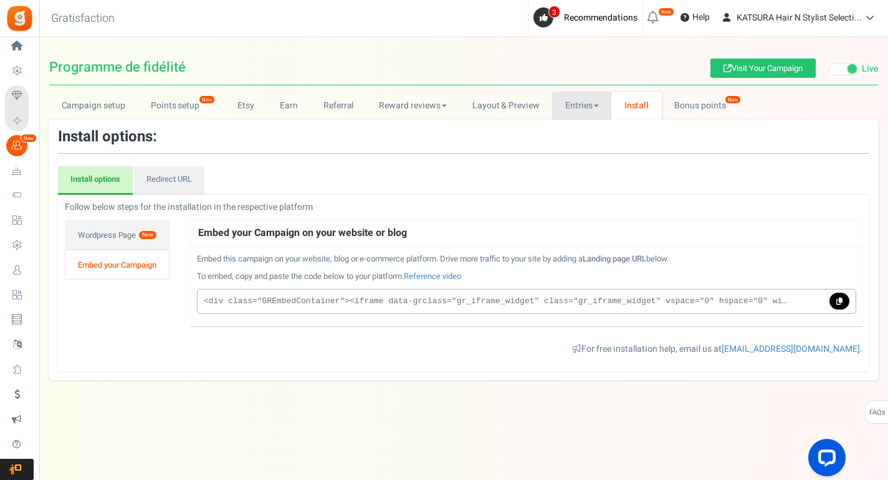
click at [575, 109] on link "Entries" at bounding box center [581, 106] width 59 height 28
click at [488, 103] on link "Layout & Preview" at bounding box center [505, 106] width 93 height 28
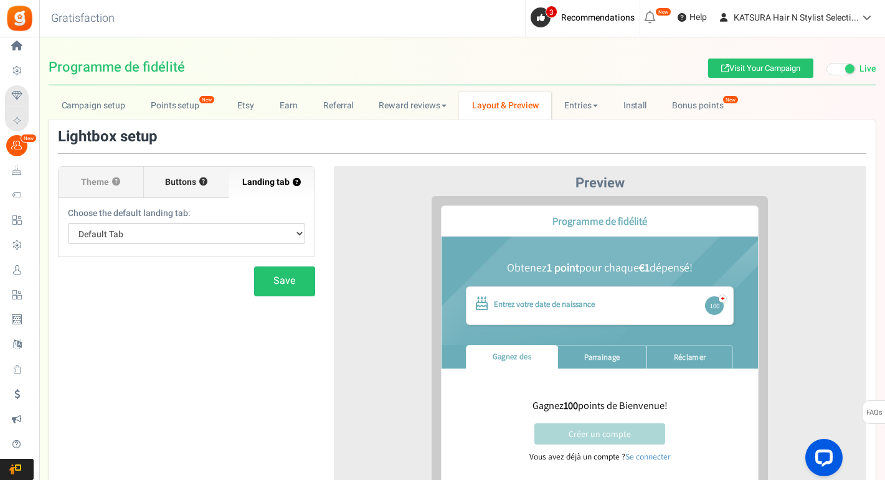
click at [180, 178] on span "Buttons" at bounding box center [180, 182] width 31 height 12
click at [0, 0] on input "Buttons ?" at bounding box center [0, 0] width 0 height 0
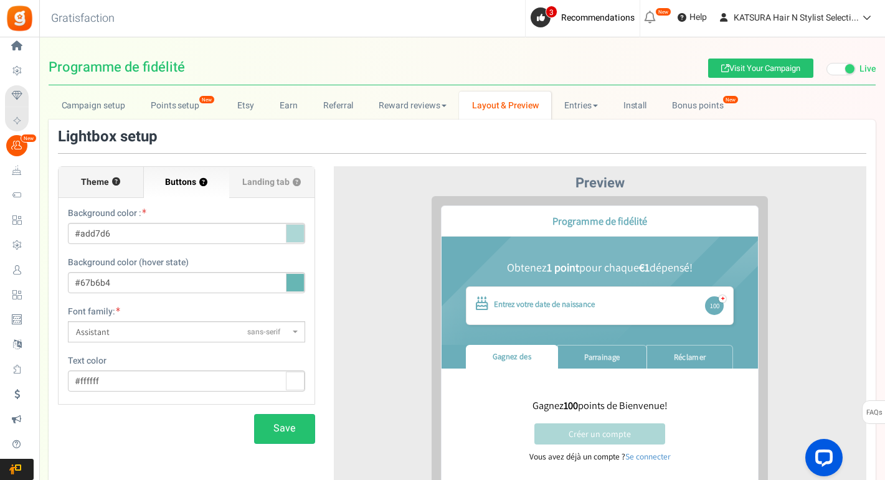
click at [92, 184] on span "Theme" at bounding box center [95, 182] width 28 height 12
click at [0, 0] on input "Theme ?" at bounding box center [0, 0] width 0 height 0
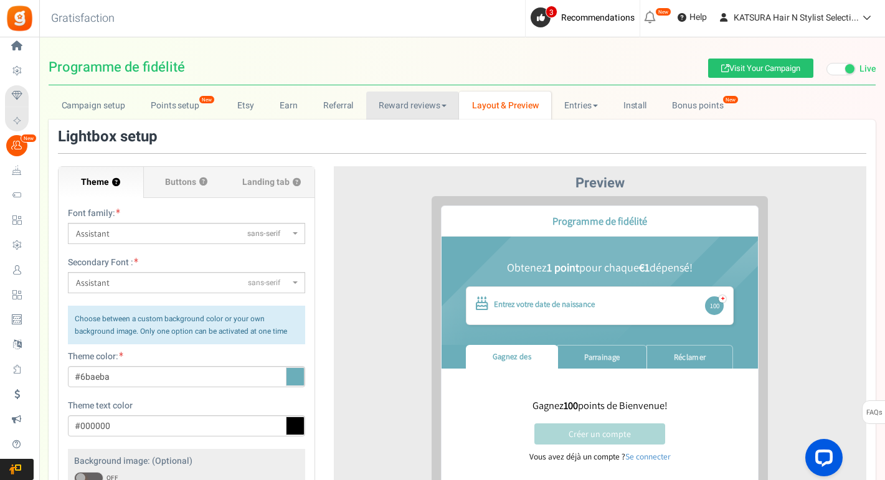
click at [397, 103] on link "Reward reviews" at bounding box center [412, 106] width 93 height 28
click at [330, 101] on link "Referral" at bounding box center [338, 106] width 56 height 28
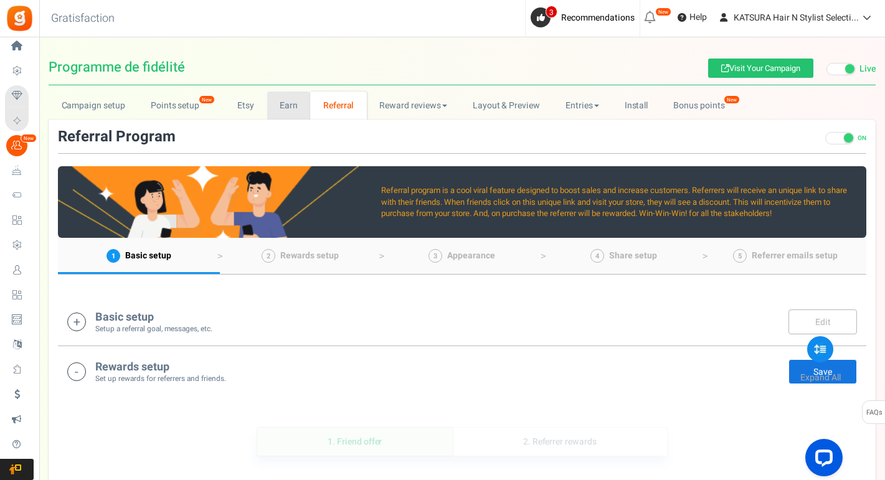
click at [277, 110] on link "Earn" at bounding box center [289, 106] width 44 height 28
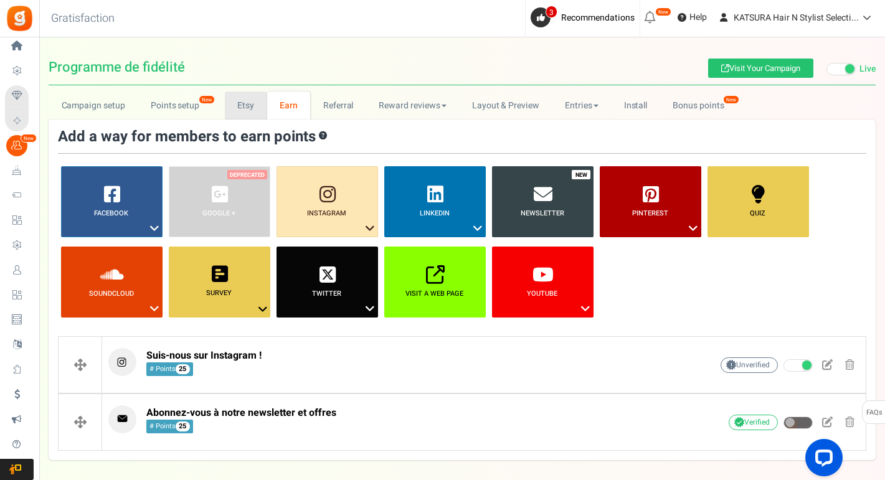
click at [234, 105] on link "Etsy" at bounding box center [246, 106] width 42 height 28
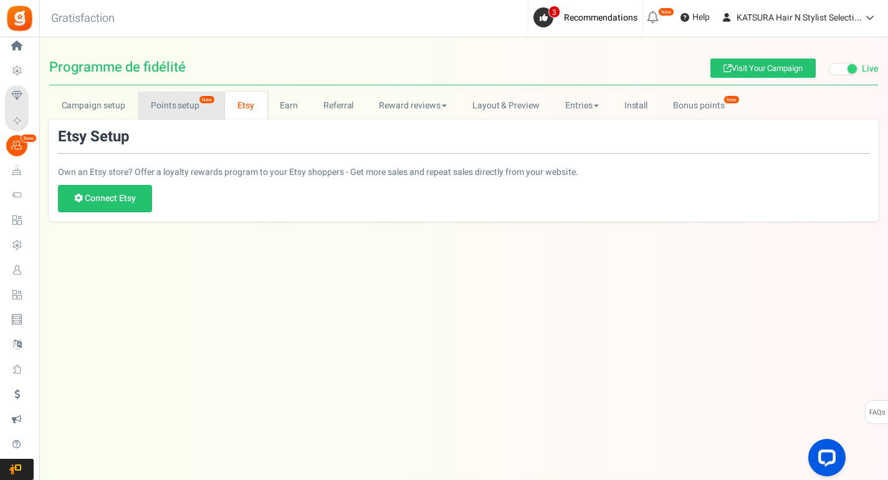
click at [168, 103] on link "Points setup New" at bounding box center [181, 106] width 87 height 28
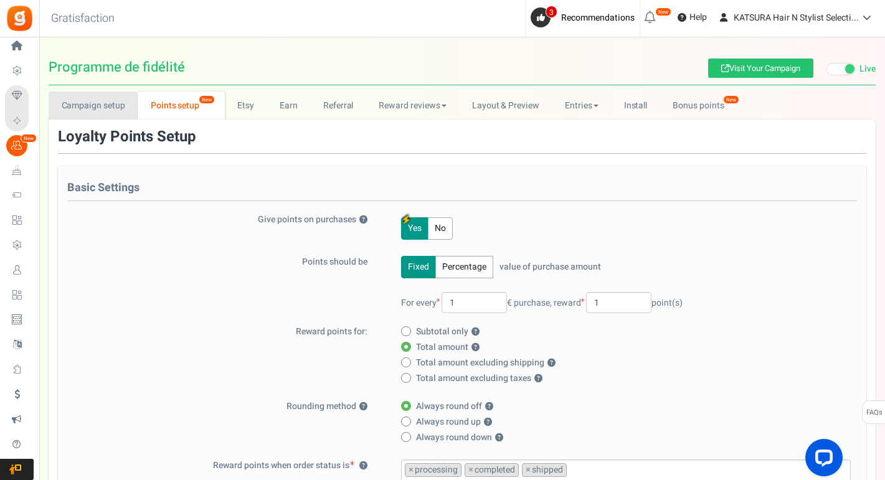
click at [67, 103] on link "Campaign setup" at bounding box center [93, 106] width 89 height 28
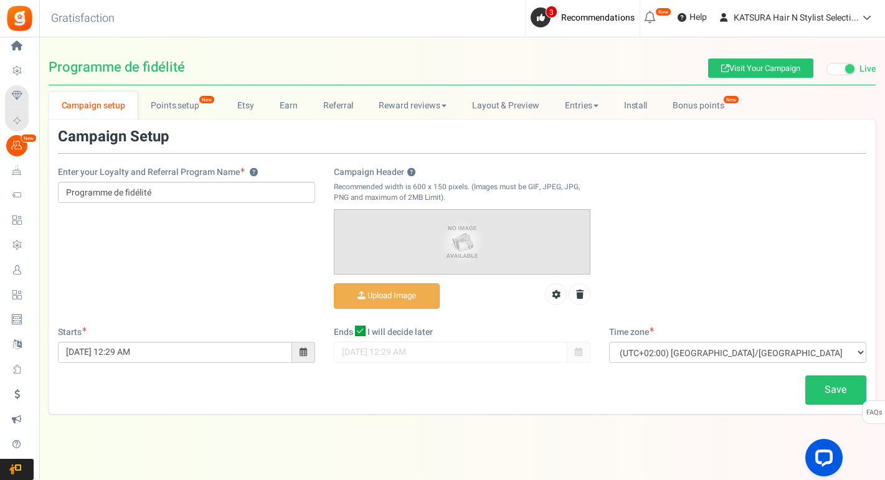
scroll to position [9, 0]
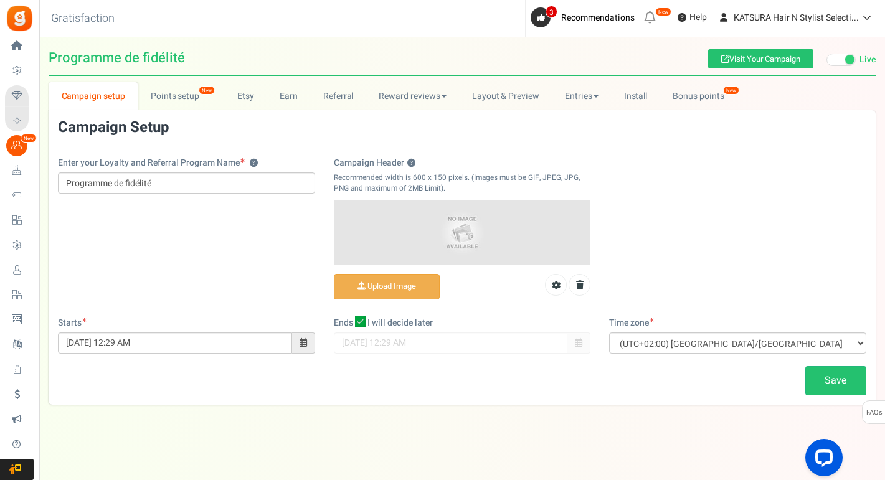
click at [0, 0] on span "Celebrate Events" at bounding box center [0, 0] width 0 height 0
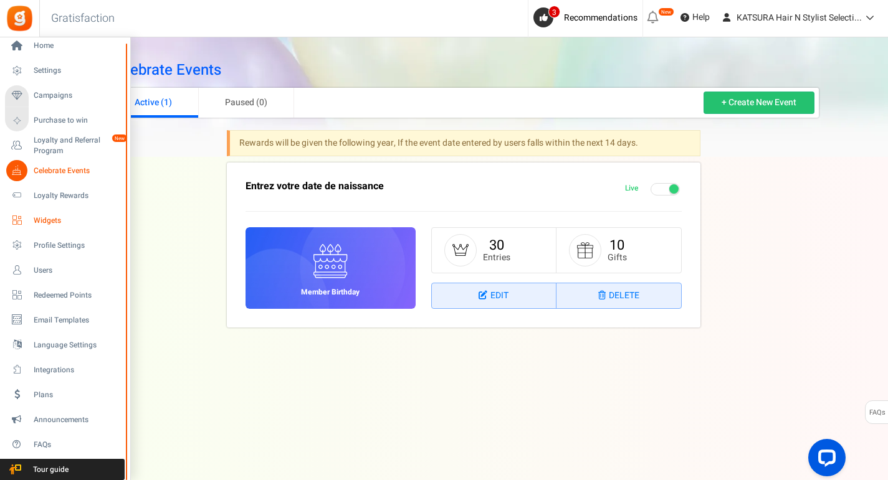
click at [44, 222] on span "Widgets" at bounding box center [77, 221] width 87 height 11
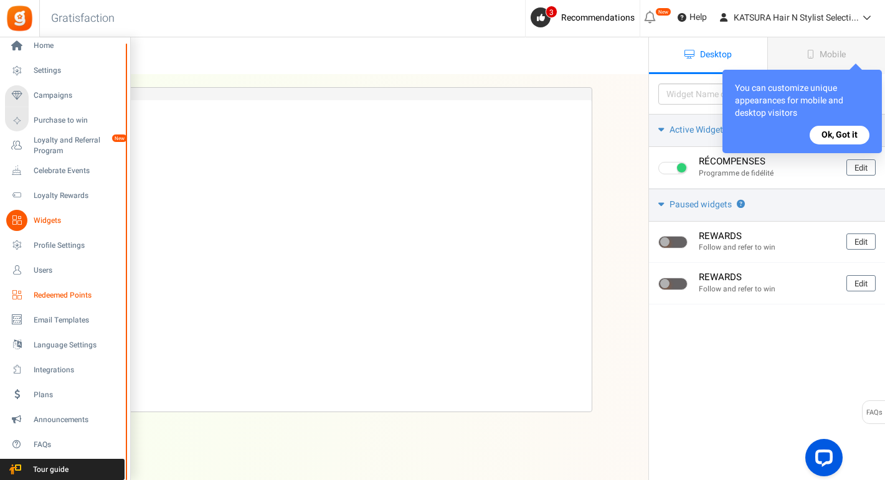
click at [58, 293] on span "Redeemed Points" at bounding box center [77, 295] width 87 height 11
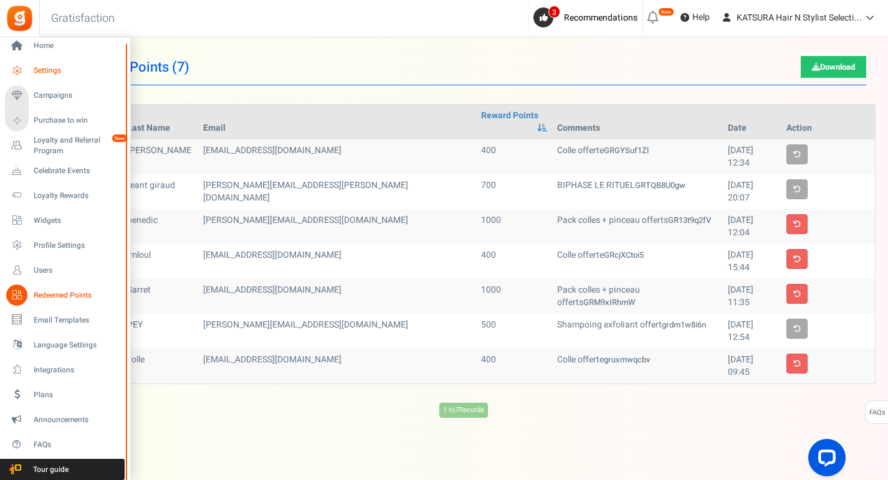
click at [55, 70] on span "Settings" at bounding box center [77, 70] width 87 height 11
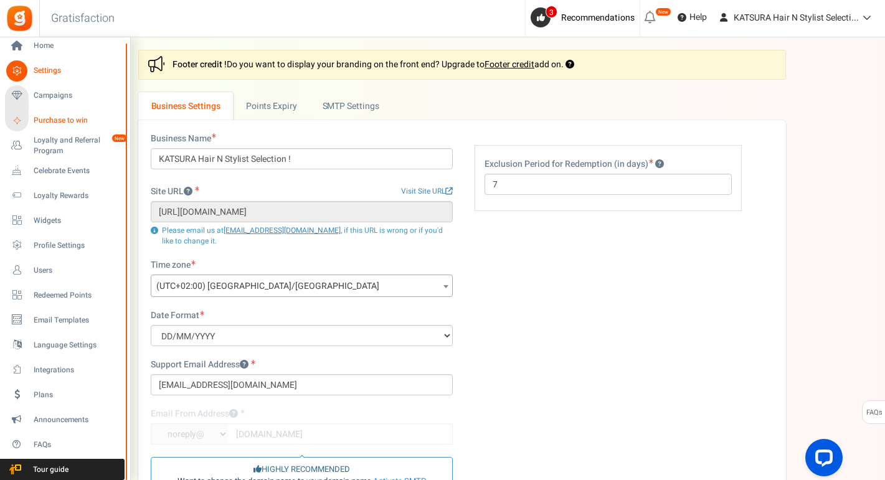
click at [65, 121] on span "Purchase to win" at bounding box center [77, 120] width 87 height 11
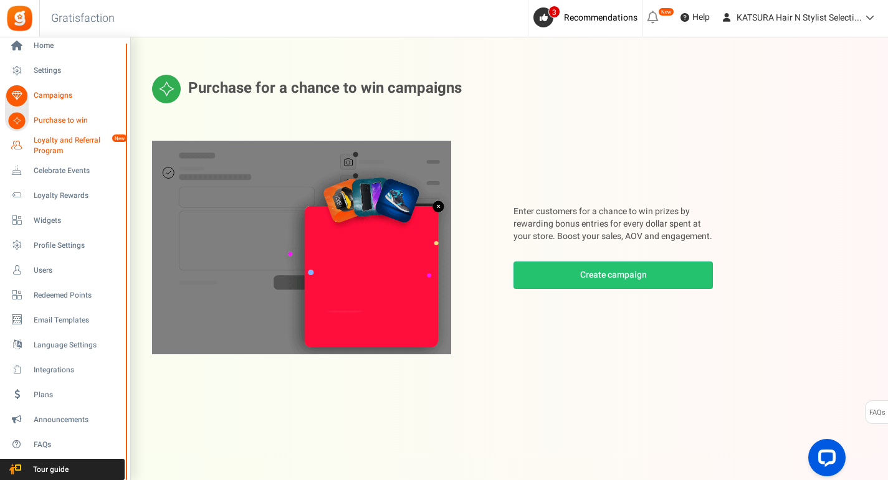
click at [49, 143] on span "Loyalty and Referral Program" at bounding box center [79, 145] width 91 height 21
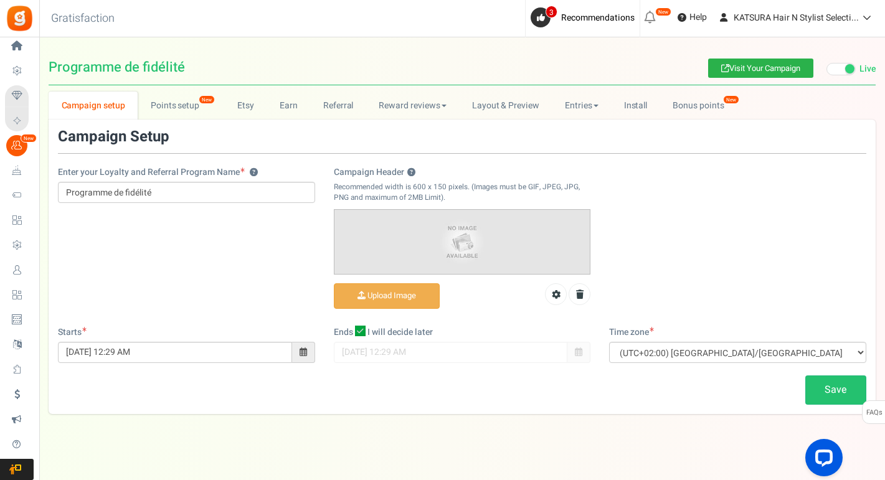
click at [750, 67] on link "Visit Your Campaign" at bounding box center [760, 68] width 105 height 19
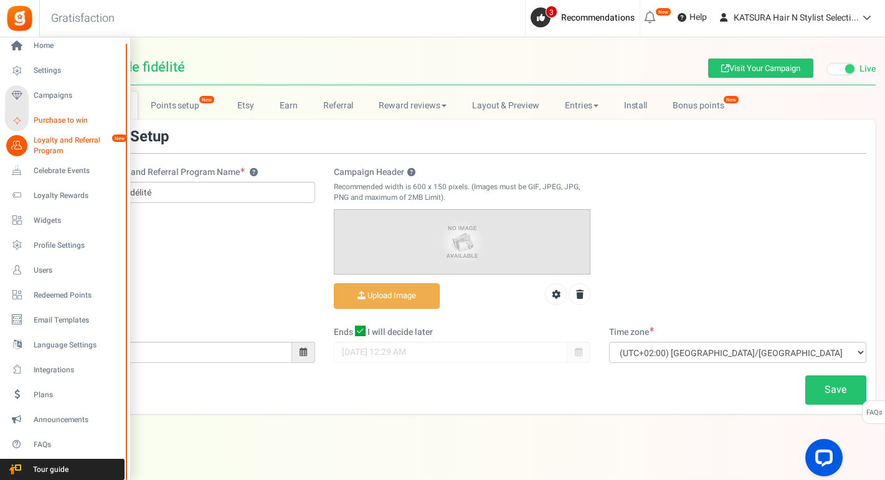
click at [48, 121] on span "Purchase to win" at bounding box center [77, 120] width 87 height 11
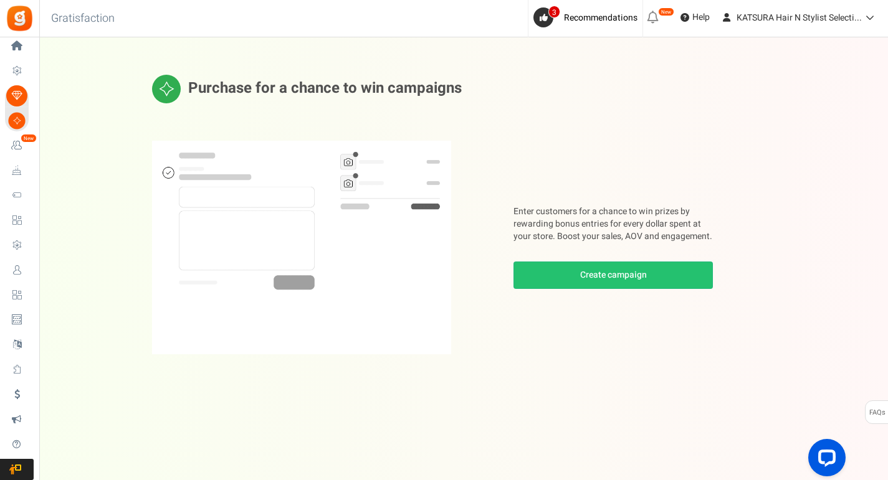
click at [0, 0] on span "Settings" at bounding box center [0, 0] width 0 height 0
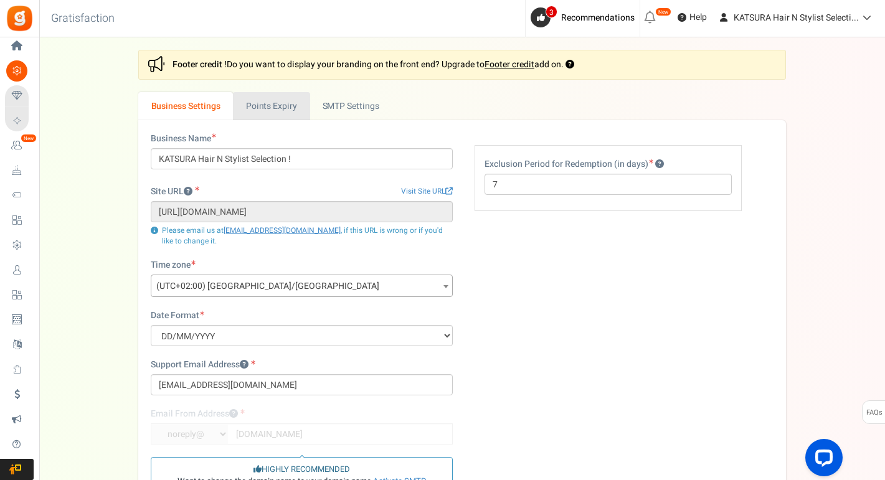
click at [280, 106] on link "Points Expiry" at bounding box center [271, 106] width 77 height 28
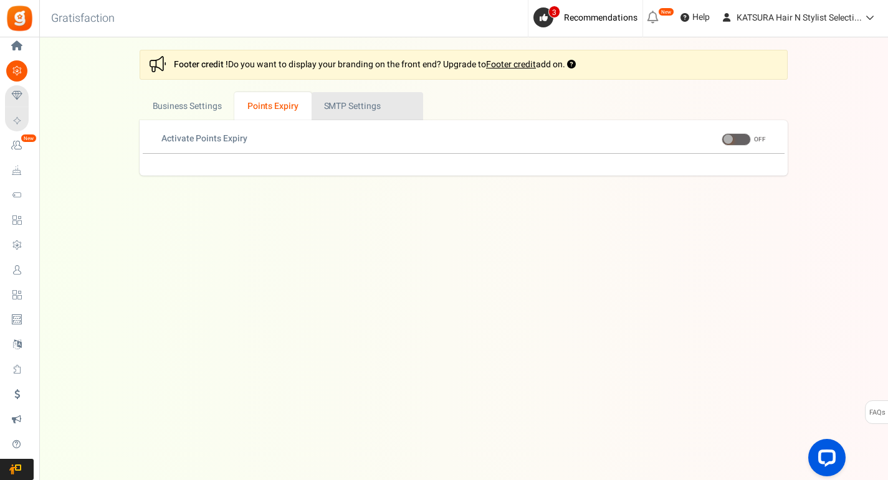
click at [348, 110] on link "Active SMTP Settings" at bounding box center [367, 106] width 112 height 28
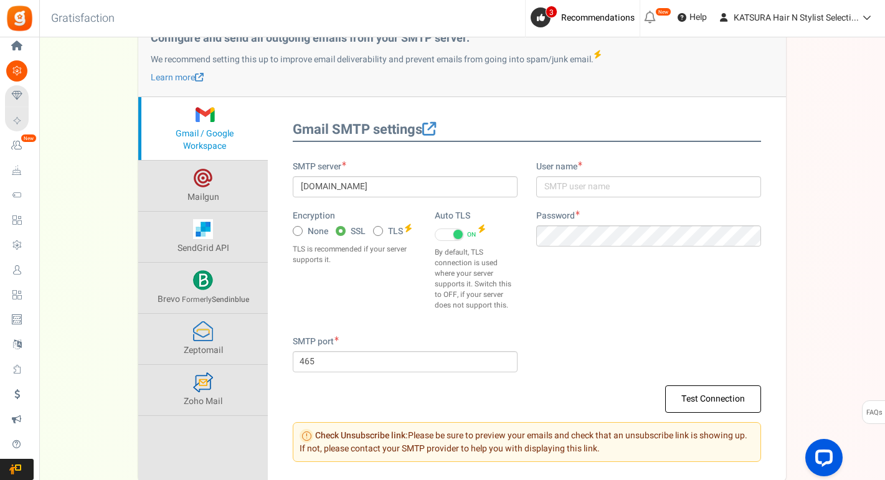
scroll to position [98, 0]
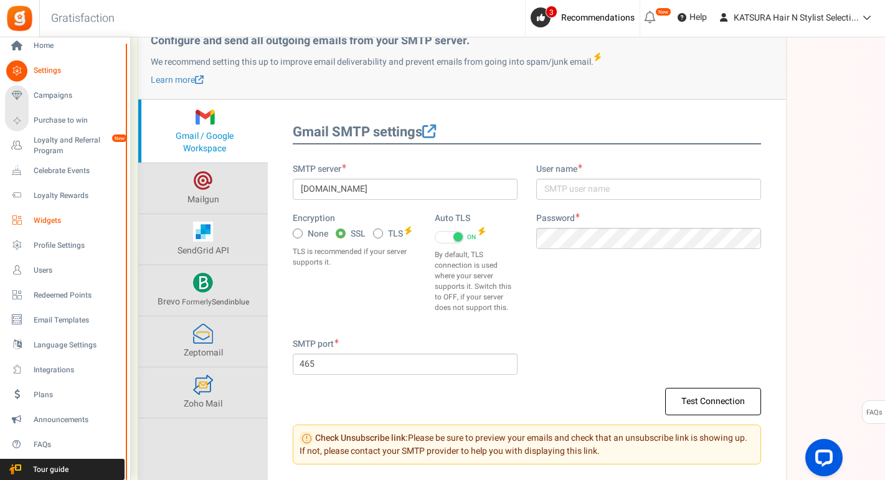
click at [48, 219] on span "Widgets" at bounding box center [77, 221] width 87 height 11
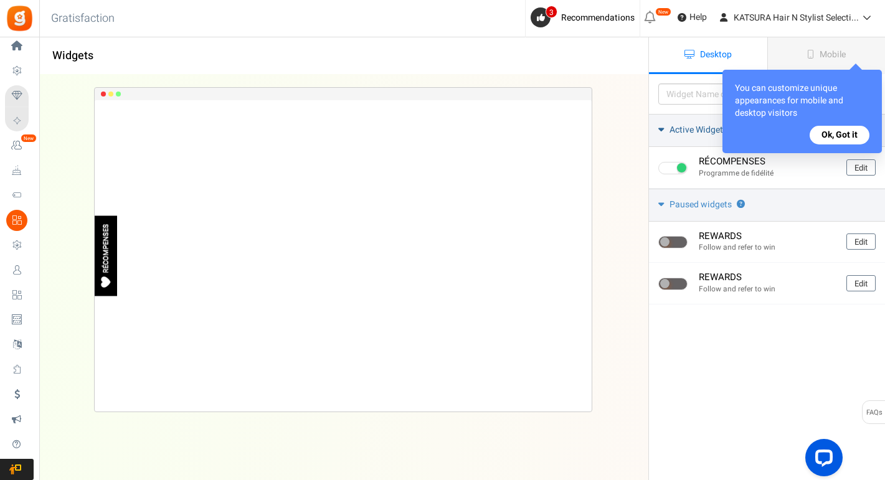
click at [852, 136] on button "Ok, Got it" at bounding box center [840, 135] width 60 height 19
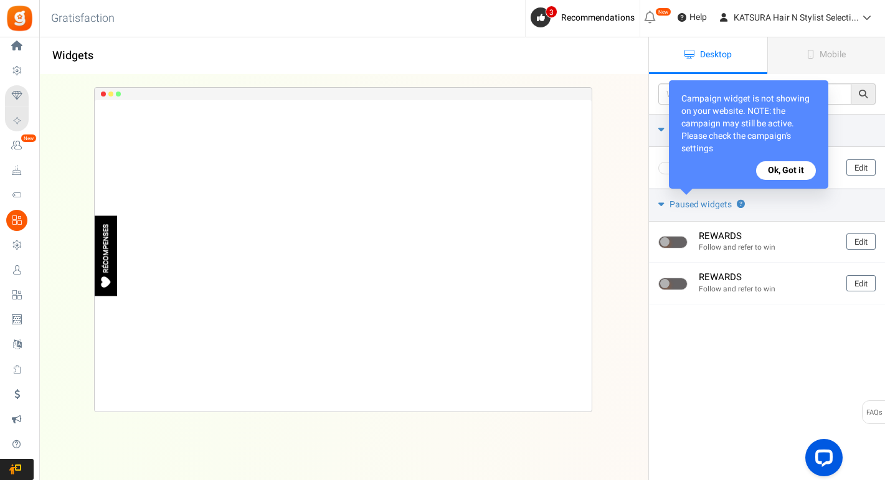
click at [781, 169] on button "Ok, Got it" at bounding box center [786, 170] width 60 height 19
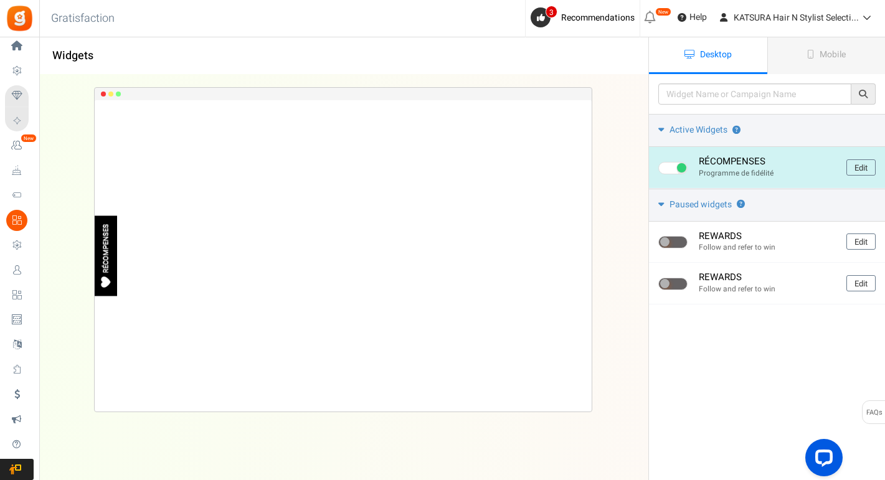
click at [863, 166] on link "Edit" at bounding box center [861, 167] width 29 height 16
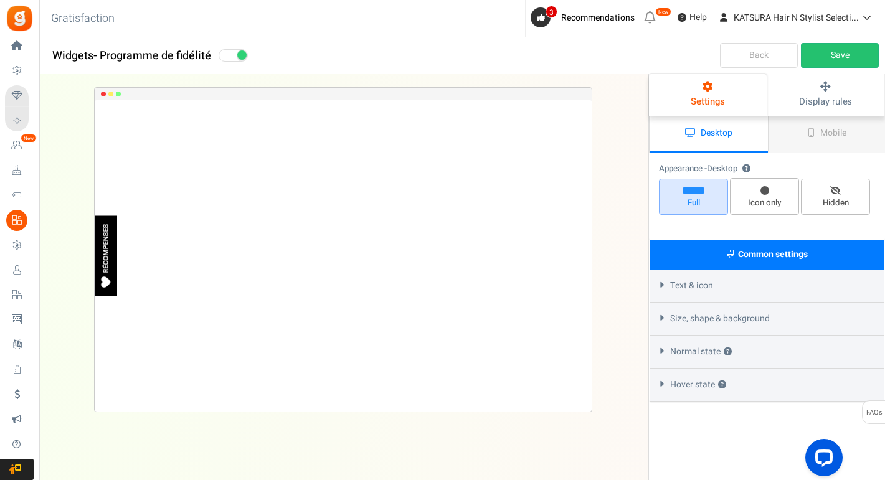
select select "left-side-drawer"
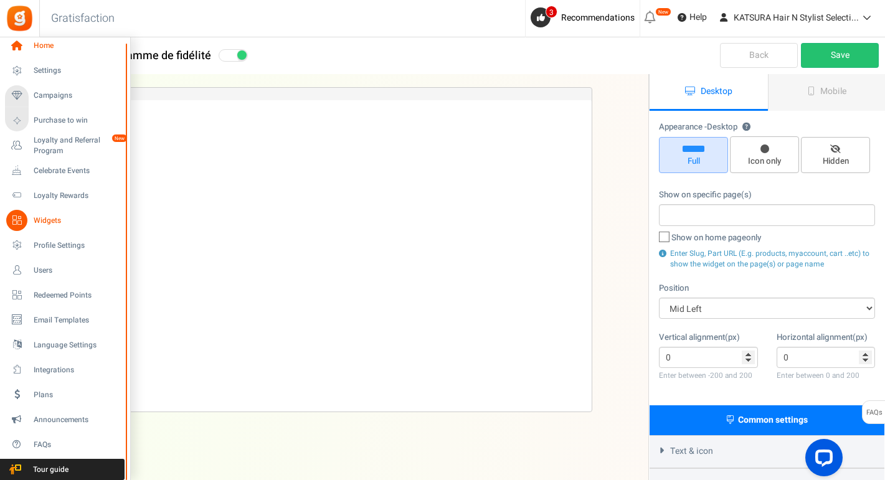
click at [23, 40] on icon at bounding box center [16, 46] width 21 height 21
click at [36, 45] on span "Home" at bounding box center [77, 45] width 87 height 11
click at [42, 70] on span "Settings" at bounding box center [77, 70] width 87 height 11
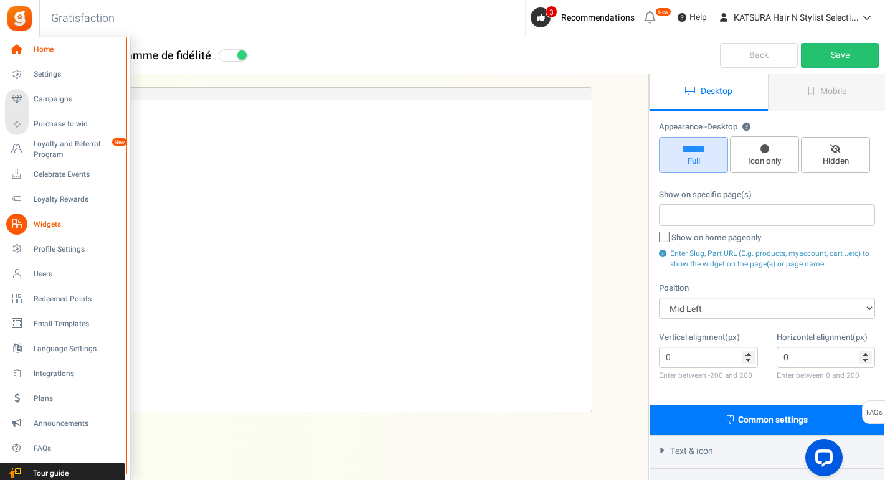
click at [34, 44] on span "Home" at bounding box center [77, 49] width 87 height 11
click at [42, 48] on span "Home" at bounding box center [77, 49] width 87 height 11
click at [6, 49] on icon at bounding box center [16, 49] width 21 height 21
click at [38, 49] on span "Home" at bounding box center [77, 49] width 87 height 11
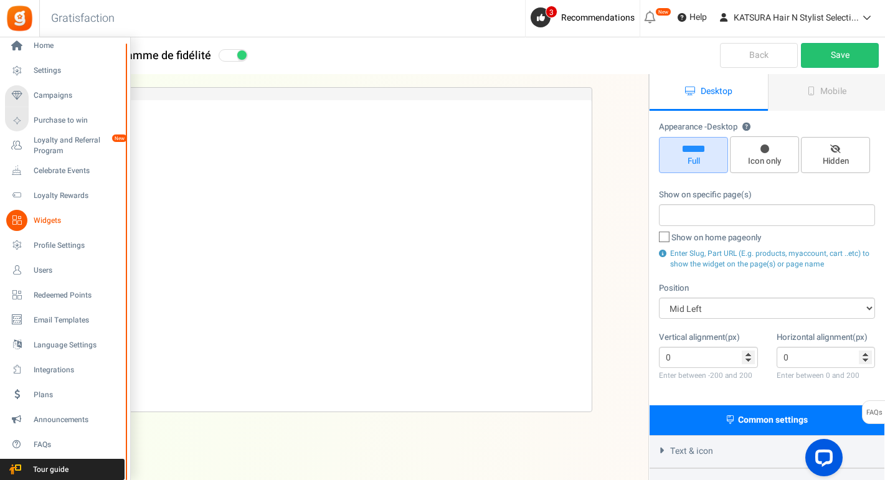
scroll to position [149, 0]
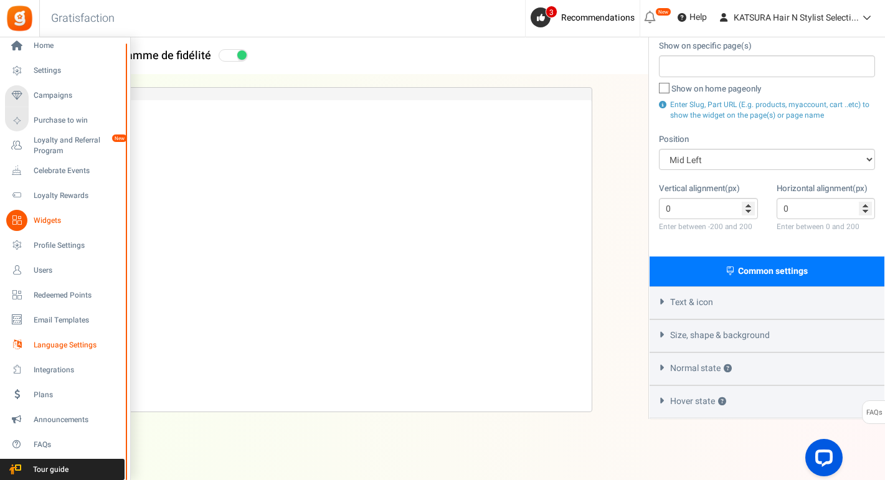
click at [59, 340] on span "Language Settings" at bounding box center [77, 345] width 87 height 11
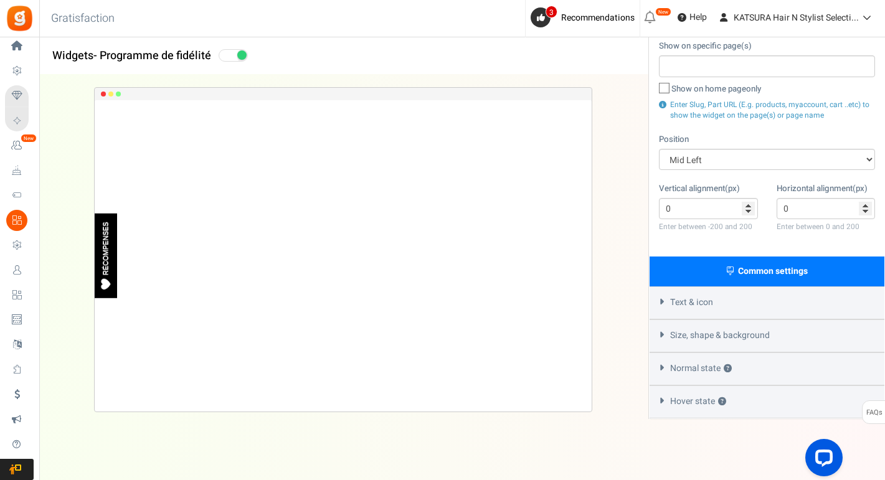
scroll to position [0, 0]
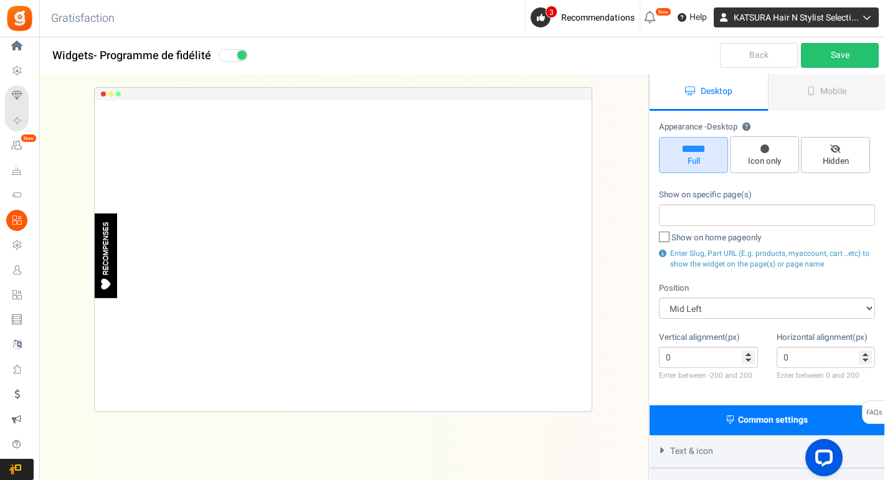
click at [868, 14] on icon at bounding box center [865, 17] width 12 height 9
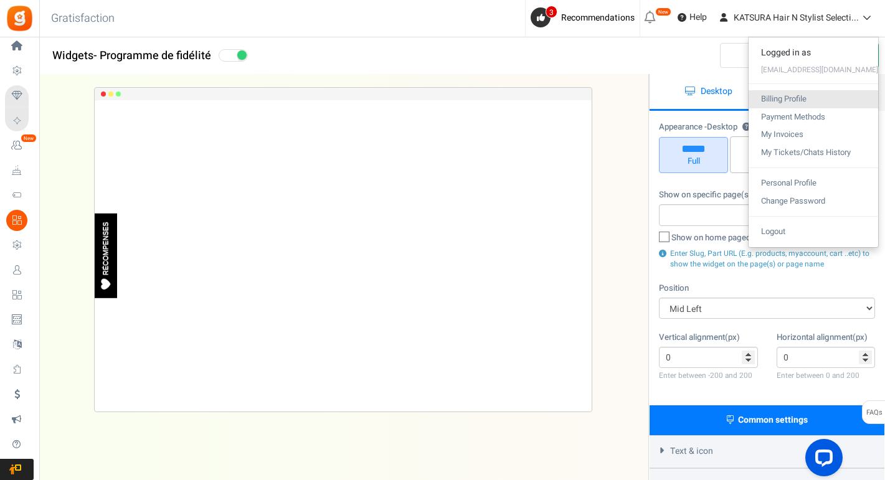
click at [787, 100] on link "Billing Profile" at bounding box center [814, 99] width 130 height 18
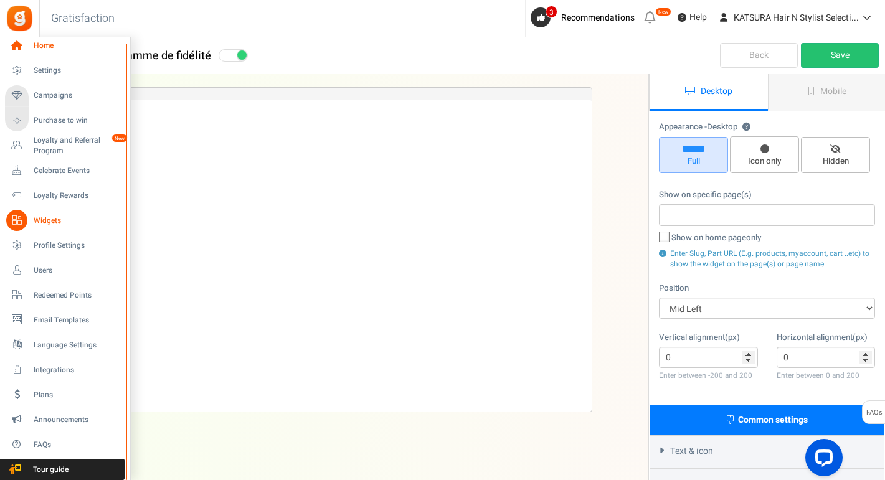
click at [43, 45] on span "Home" at bounding box center [77, 45] width 87 height 11
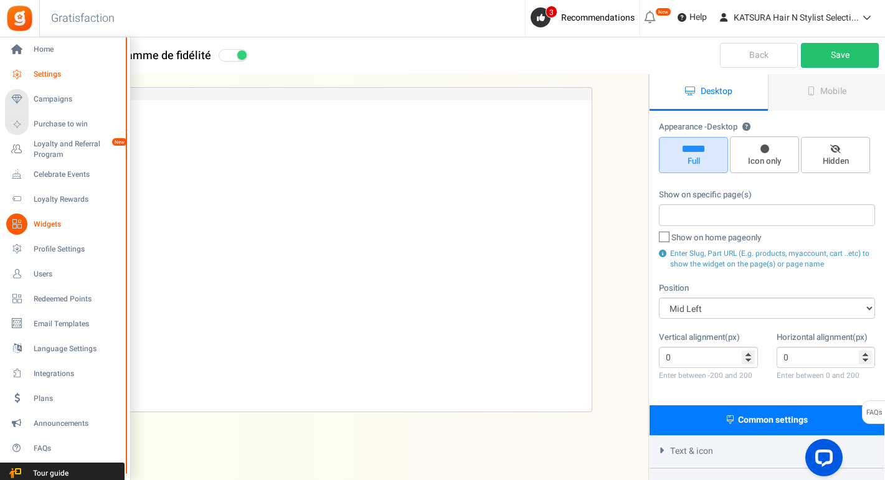
click at [49, 70] on span "Settings" at bounding box center [77, 74] width 87 height 11
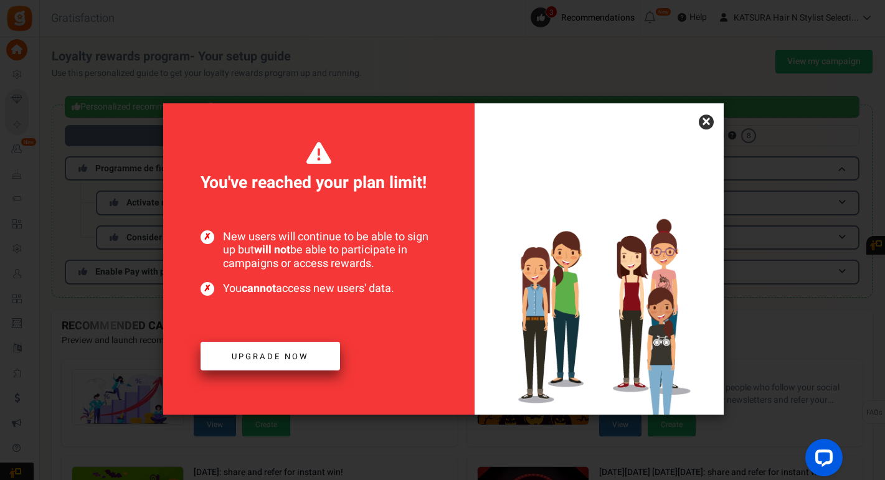
click at [261, 354] on span "Upgrade now" at bounding box center [270, 357] width 77 height 12
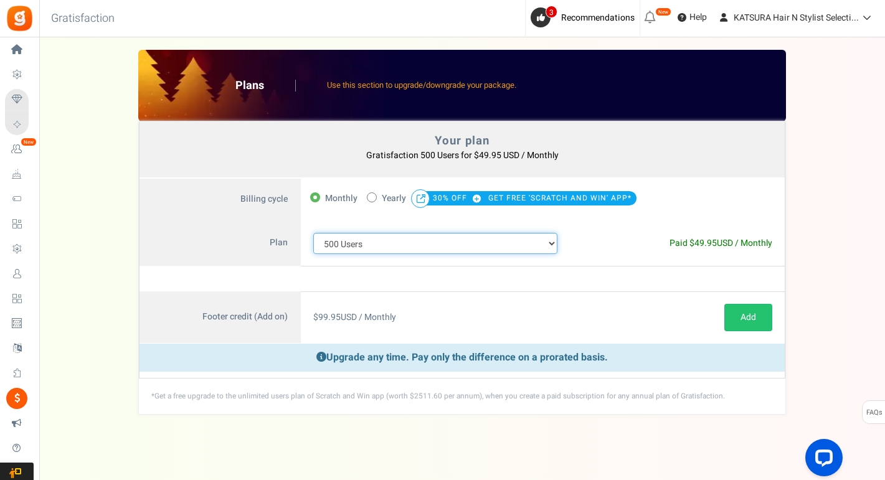
click at [550, 243] on select "100 Users 200 Users 500 Users 1000 Users 2000 Users 3000 Users 4000 Users 5000 …" at bounding box center [435, 243] width 244 height 21
click at [381, 194] on label "50% OFF Limited time offer! Yearly 30% OFF GET FREE 'SCRATCH AND WIN' APP*" at bounding box center [502, 198] width 270 height 17
click at [375, 194] on input "50% OFF Limited time offer! Yearly 30% OFF GET FREE 'SCRATCH AND WIN' APP*" at bounding box center [371, 196] width 8 height 8
radio input "true"
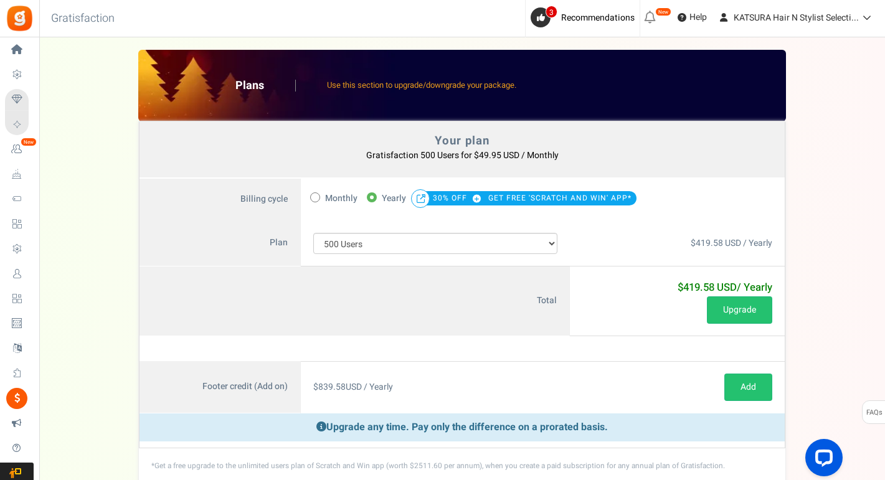
click at [323, 194] on label "Monthly" at bounding box center [333, 198] width 47 height 17
click at [318, 194] on input "Monthly" at bounding box center [314, 196] width 8 height 8
radio input "true"
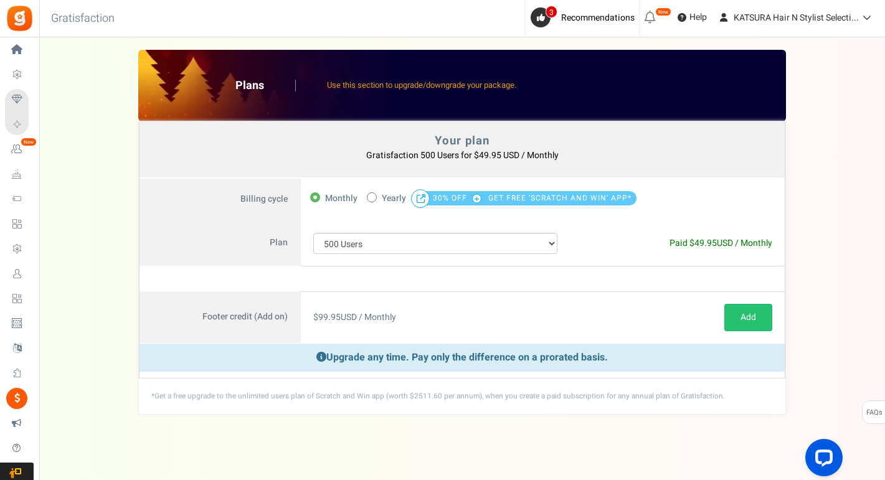
click at [601, 199] on span "GET FREE 'SCRATCH AND WIN' APP*" at bounding box center [559, 197] width 143 height 17
click at [588, 200] on span "GET FREE 'SCRATCH AND WIN' APP*" at bounding box center [559, 197] width 143 height 17
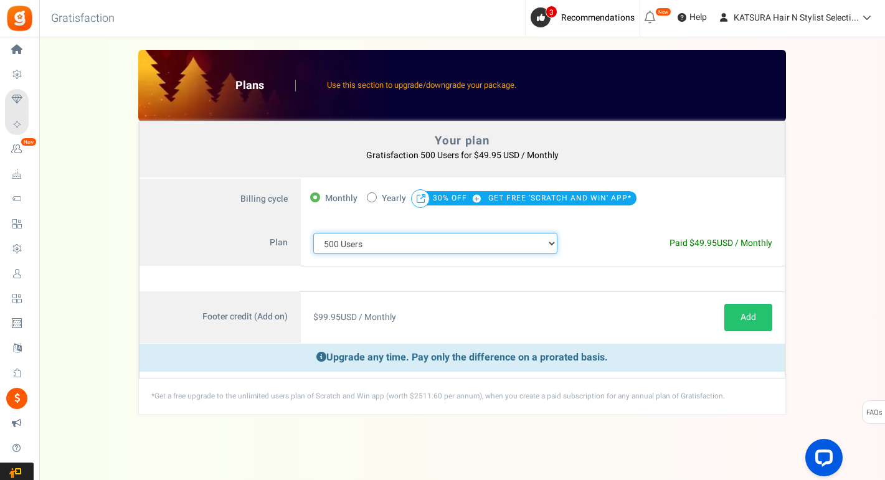
click at [475, 242] on select "100 Users 200 Users 500 Users 1000 Users 2000 Users 3000 Users 4000 Users 5000 …" at bounding box center [435, 243] width 244 height 21
click at [313, 233] on select "100 Users 200 Users 500 Users 1000 Users 2000 Users 3000 Users 4000 Users 5000 …" at bounding box center [435, 243] width 244 height 21
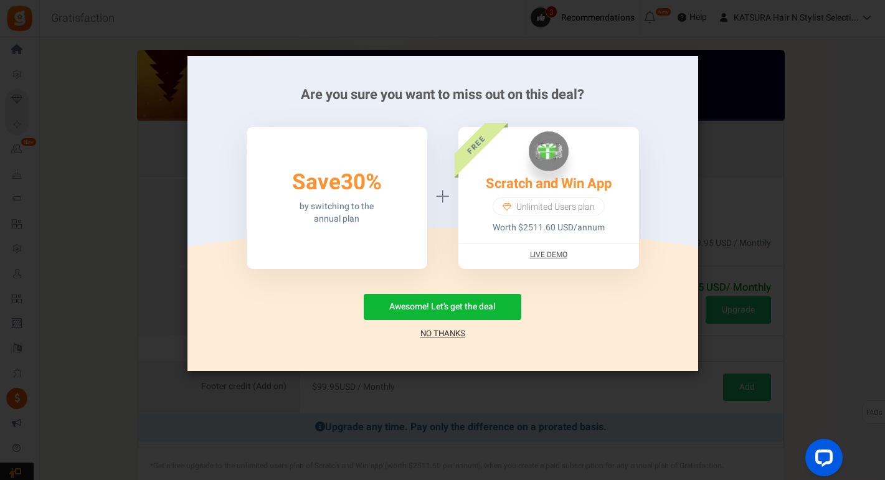
click at [432, 331] on link "No Thanks" at bounding box center [442, 334] width 45 height 12
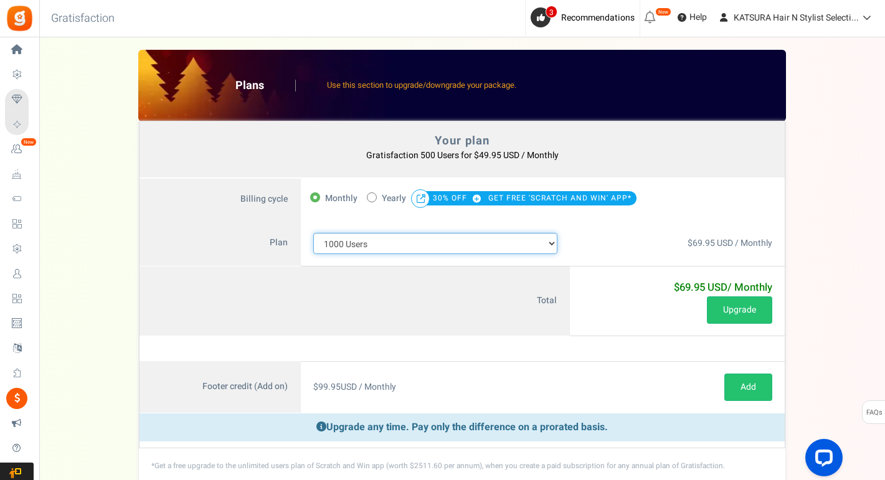
click at [387, 245] on select "100 Users 200 Users 500 Users 1000 Users 2000 Users 3000 Users 4000 Users 5000 …" at bounding box center [435, 243] width 244 height 21
click at [313, 233] on select "100 Users 200 Users 500 Users 1000 Users 2000 Users 3000 Users 4000 Users 5000 …" at bounding box center [435, 243] width 244 height 21
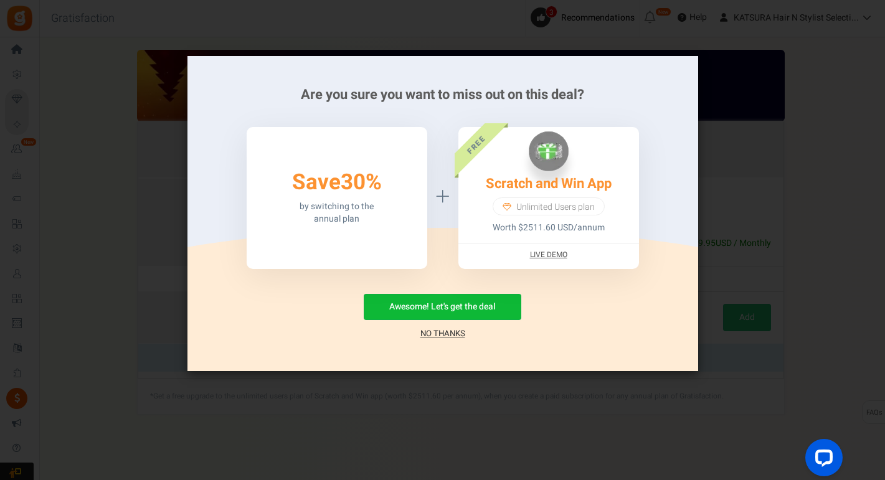
click at [444, 332] on link "No Thanks" at bounding box center [442, 334] width 45 height 12
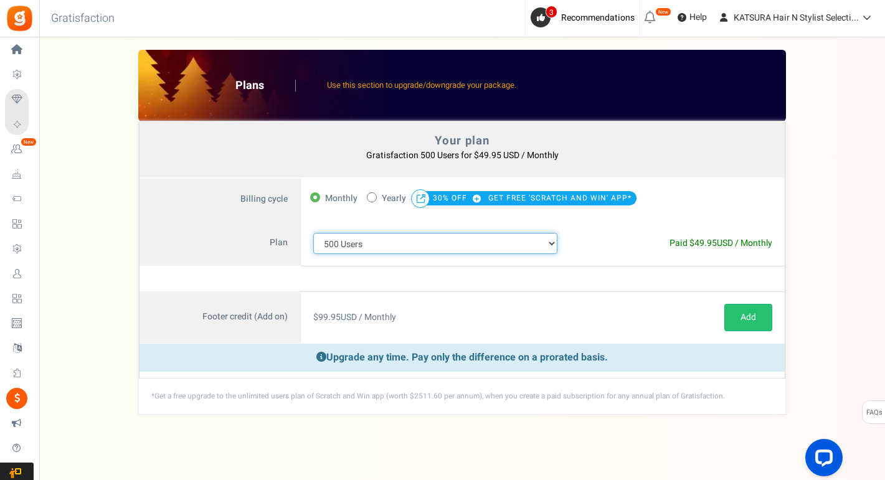
click at [406, 244] on select "100 Users 200 Users 500 Users 1000 Users 2000 Users 3000 Users 4000 Users 5000 …" at bounding box center [435, 243] width 244 height 21
select select "880"
click at [313, 233] on select "100 Users 200 Users 500 Users 1000 Users 2000 Users 3000 Users 4000 Users 5000 …" at bounding box center [435, 243] width 244 height 21
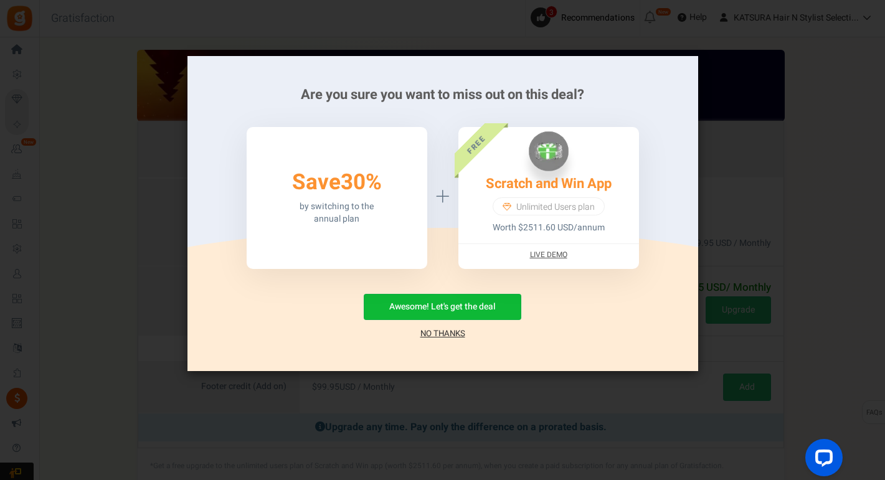
drag, startPoint x: 432, startPoint y: 333, endPoint x: 439, endPoint y: 333, distance: 6.9
click at [432, 333] on link "No Thanks" at bounding box center [442, 334] width 45 height 12
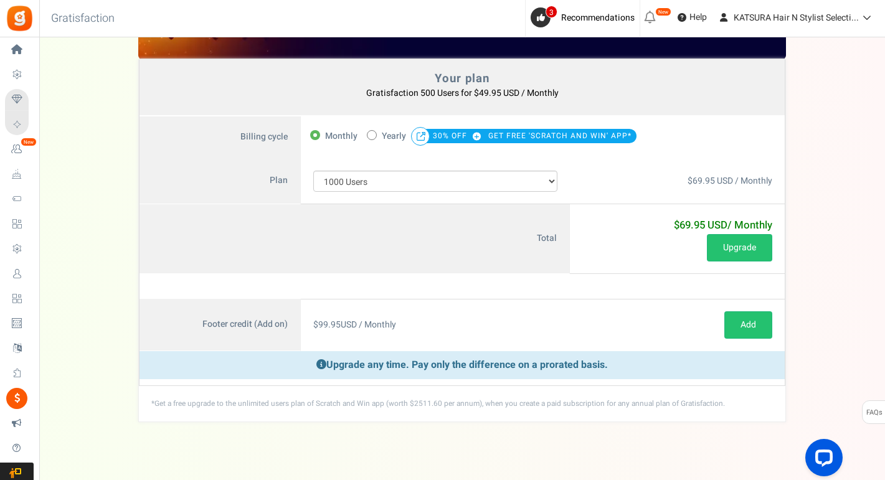
scroll to position [77, 0]
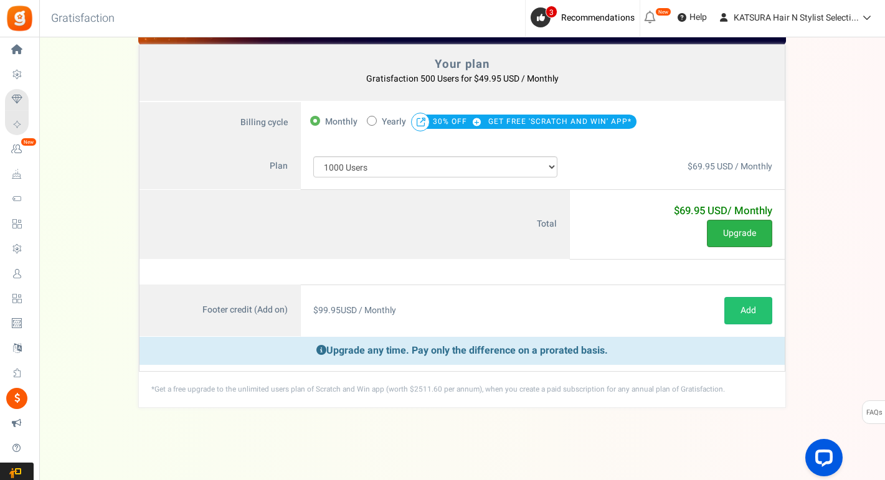
click at [734, 230] on button "Upgrade" at bounding box center [739, 233] width 65 height 27
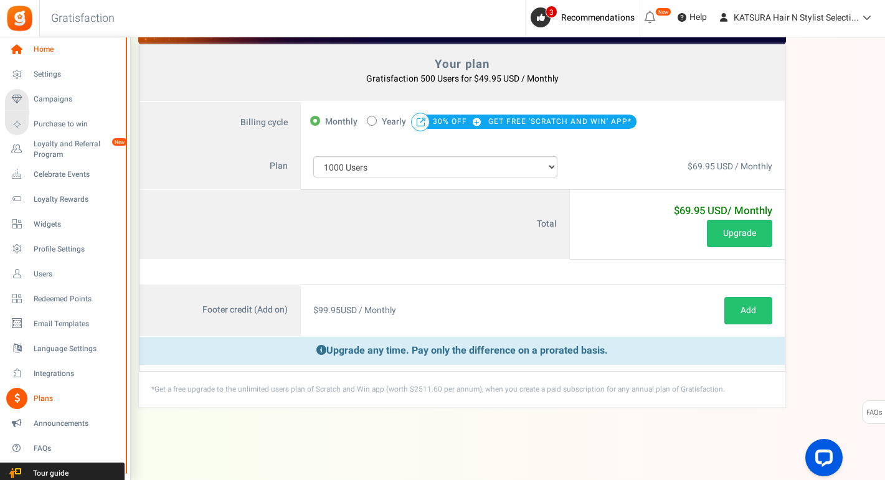
click at [43, 48] on span "Home" at bounding box center [77, 49] width 87 height 11
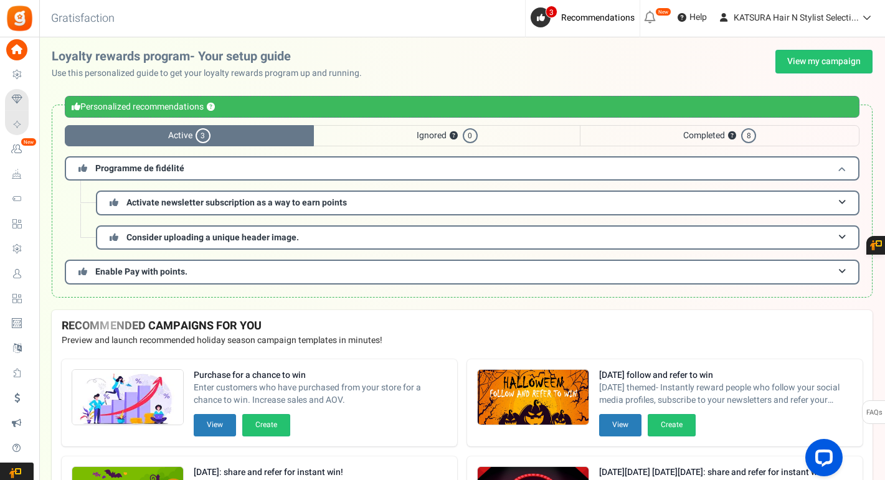
click at [164, 165] on span "Programme de fidélité" at bounding box center [139, 168] width 89 height 13
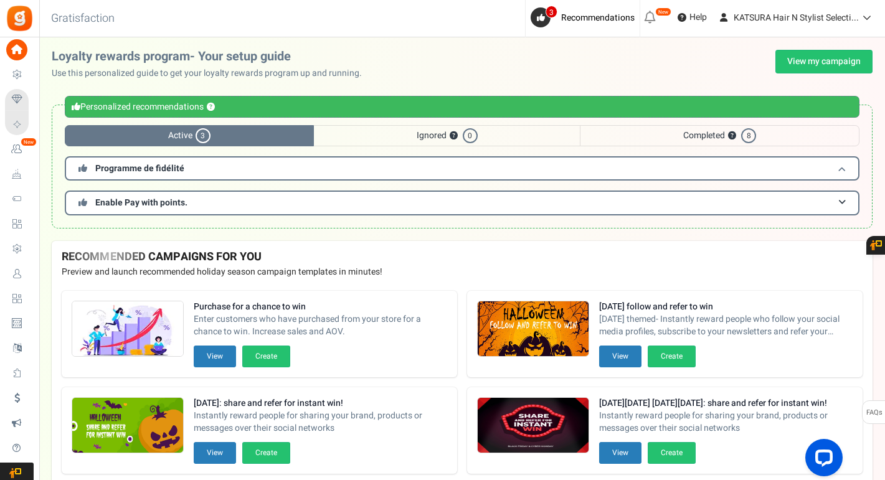
click at [166, 165] on span "Programme de fidélité" at bounding box center [139, 168] width 89 height 13
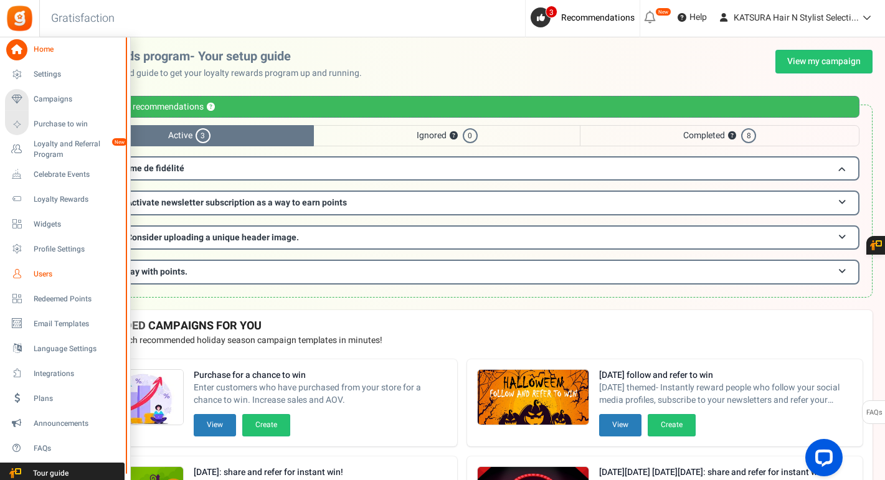
click at [44, 273] on span "Users" at bounding box center [77, 274] width 87 height 11
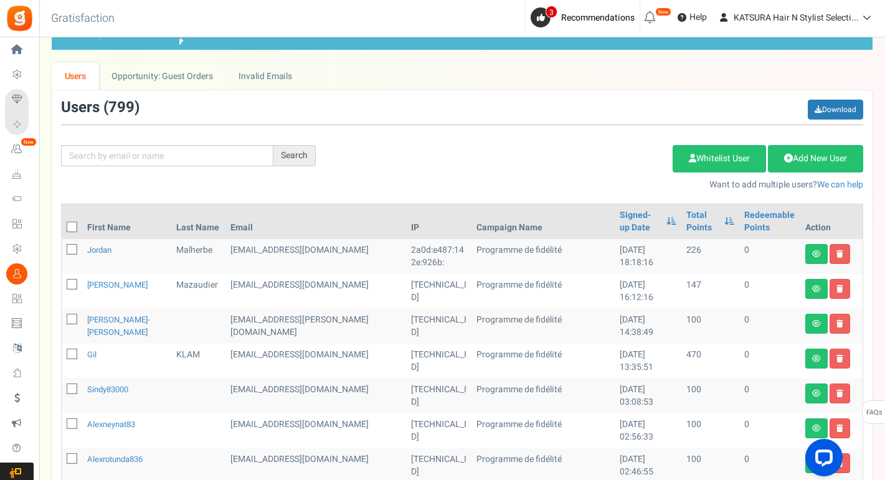
scroll to position [60, 0]
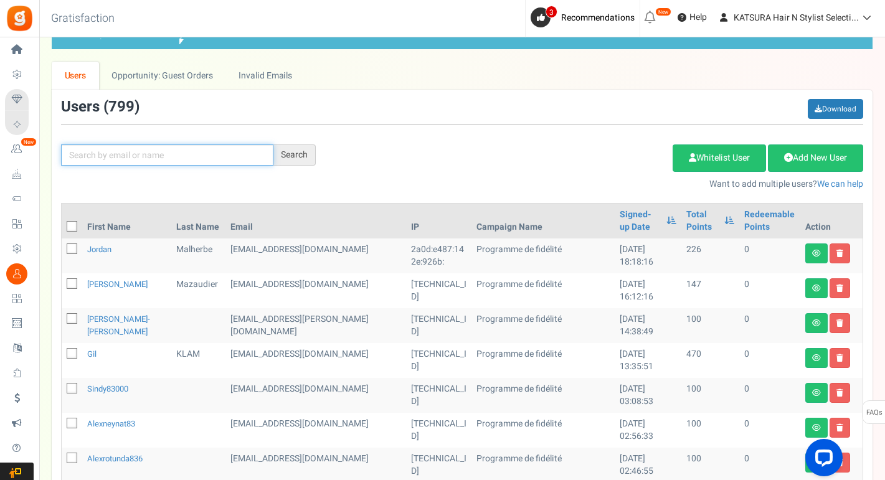
click at [132, 158] on input "text" at bounding box center [167, 155] width 212 height 21
type input "billion"
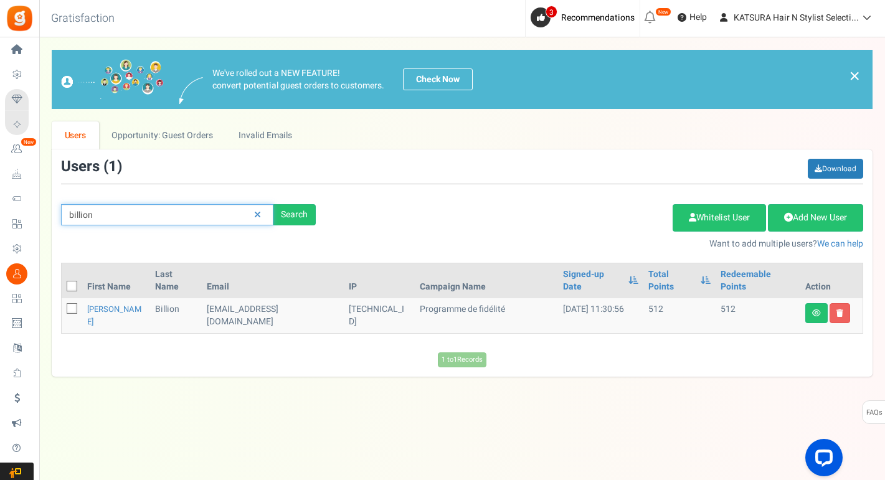
scroll to position [0, 0]
click at [810, 303] on link at bounding box center [819, 313] width 22 height 20
